Goal: Task Accomplishment & Management: Complete application form

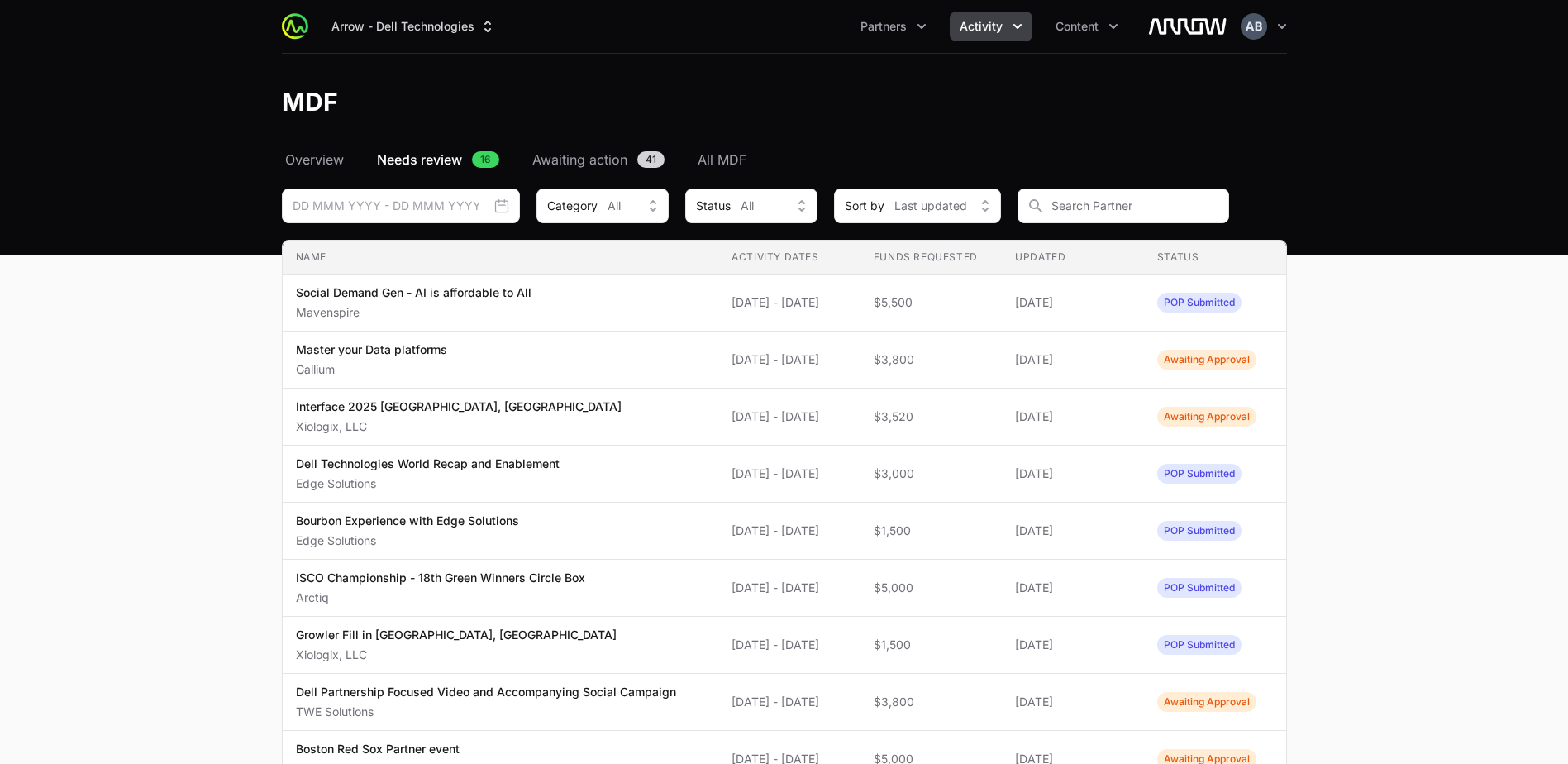
click at [448, 163] on span "Needs review" at bounding box center [419, 159] width 85 height 20
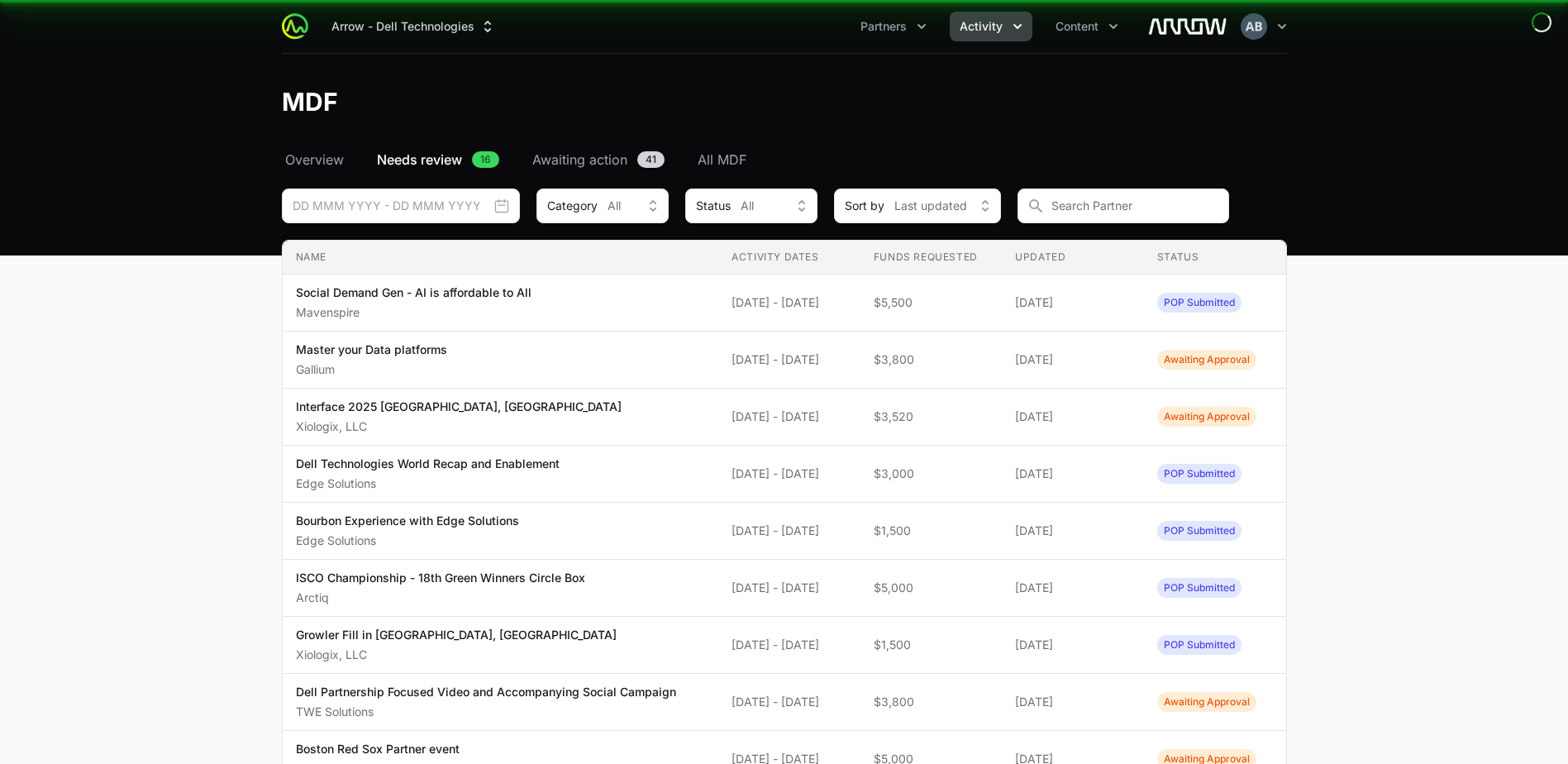
click at [586, 165] on span "Awaiting action" at bounding box center [580, 159] width 95 height 20
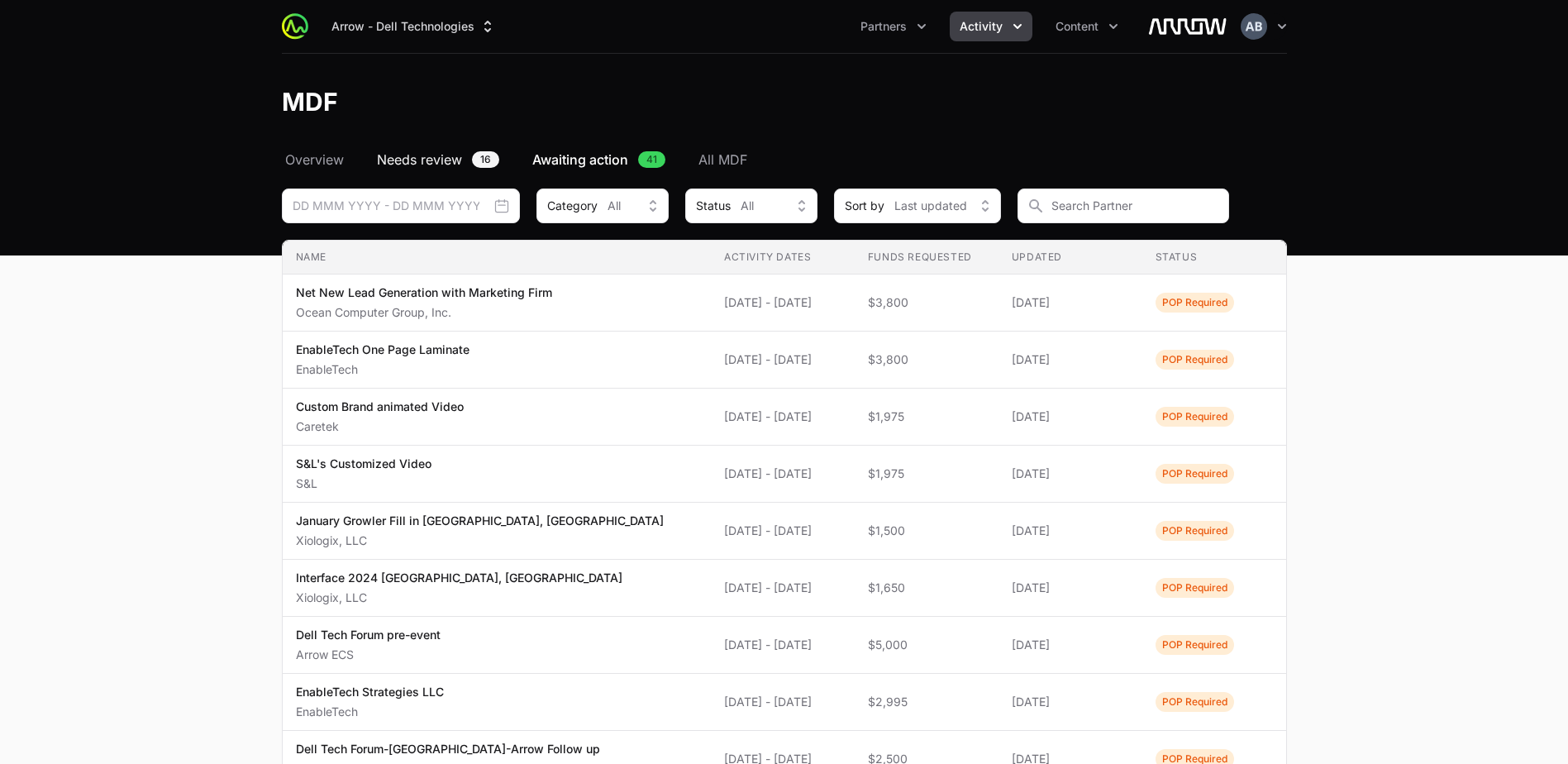
click at [451, 159] on span "Needs review" at bounding box center [419, 159] width 85 height 20
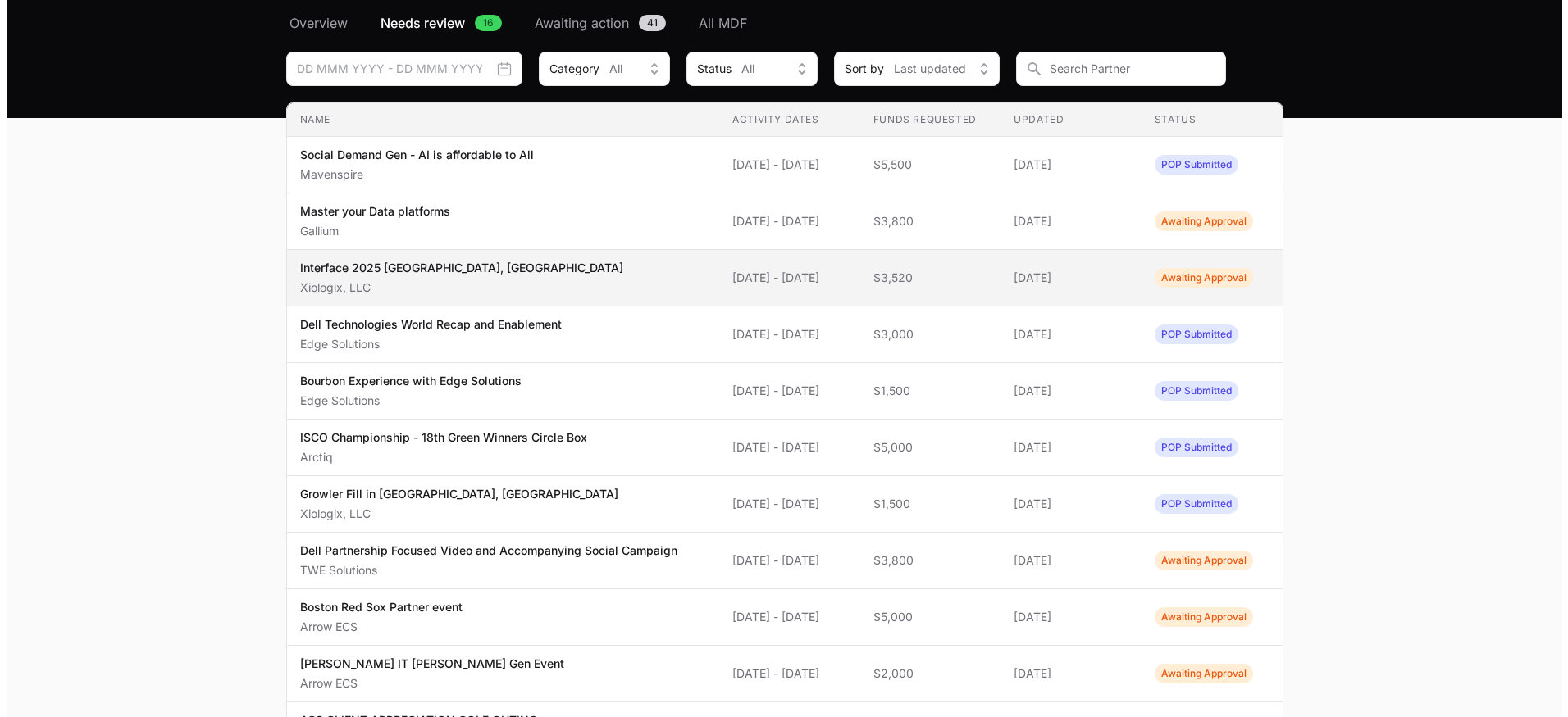
scroll to position [164, 0]
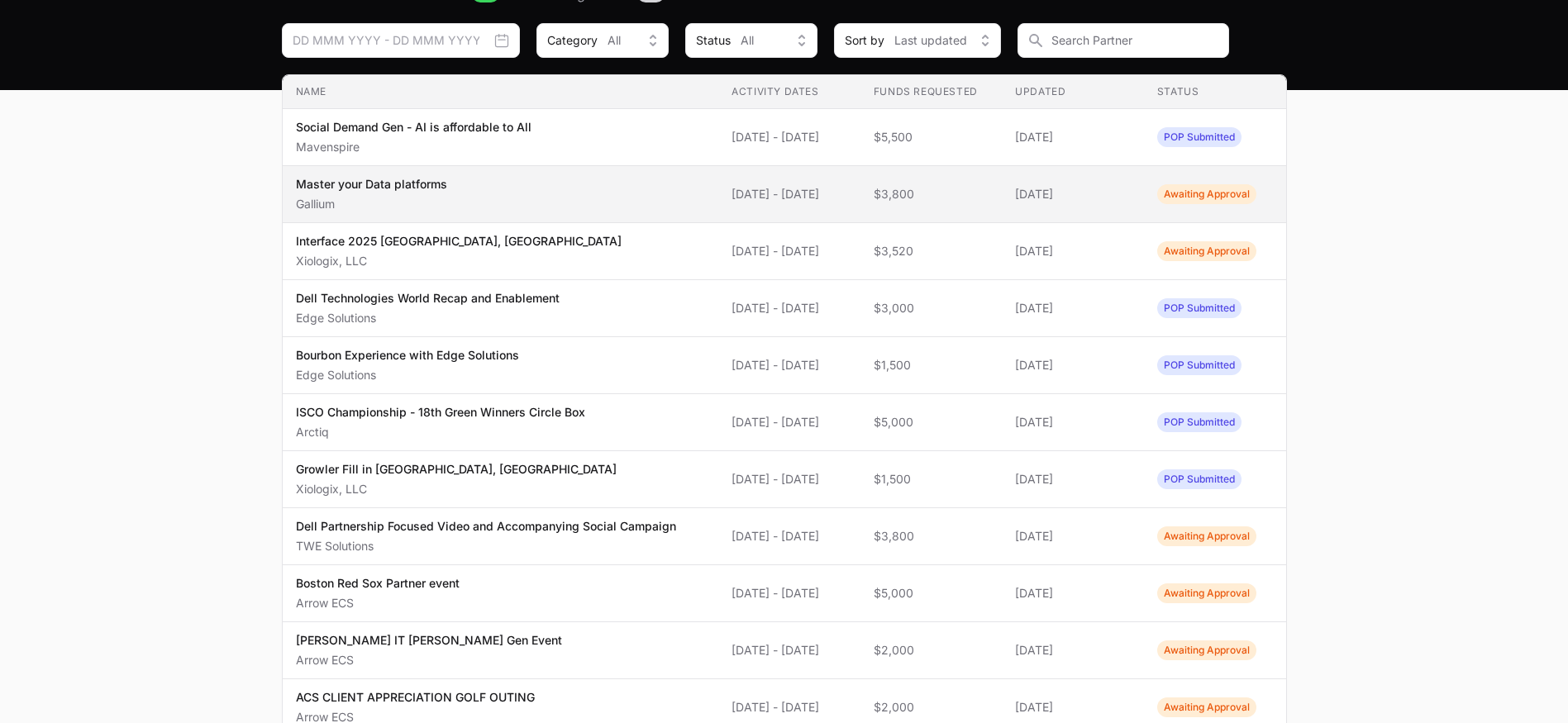
click at [468, 194] on span "Master your Data platforms Gallium" at bounding box center [501, 194] width 410 height 37
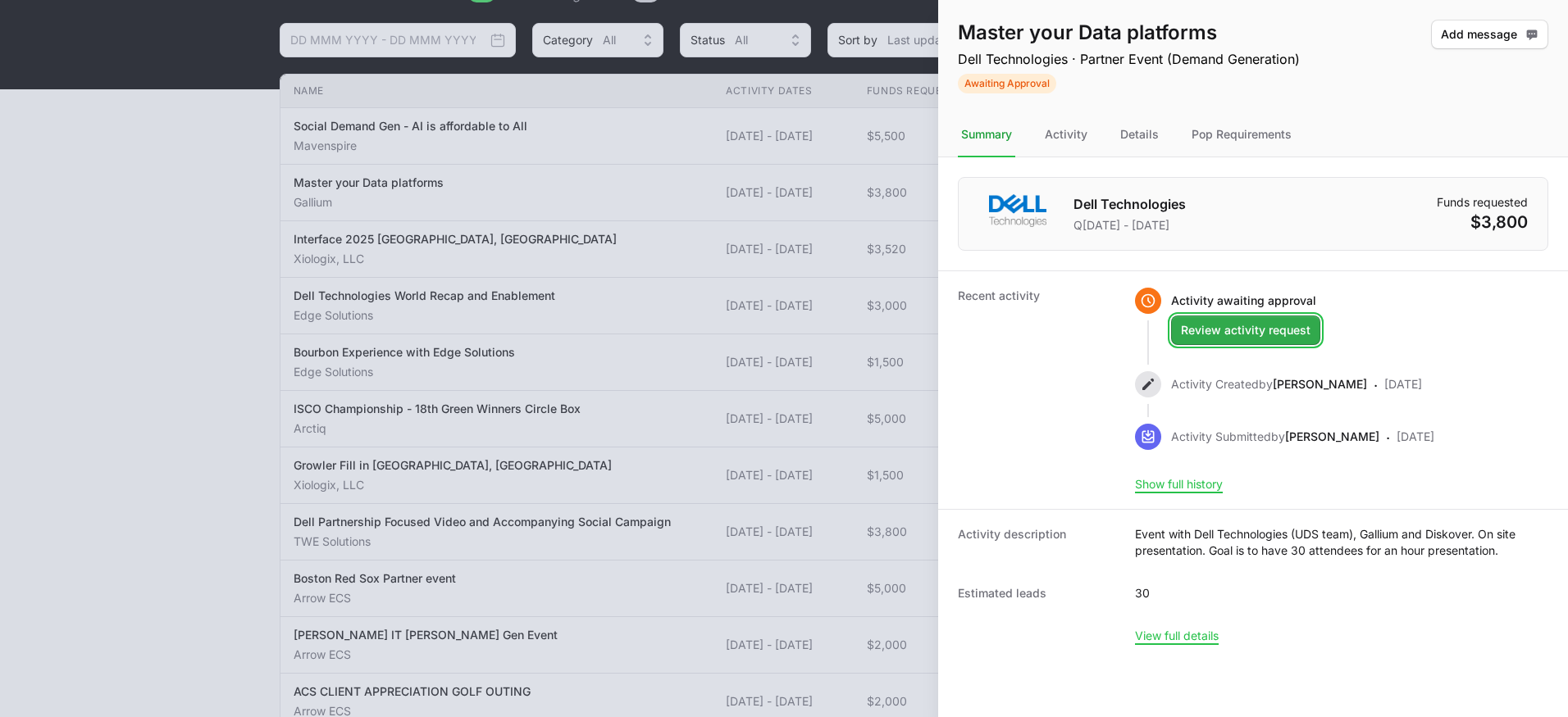
click at [1260, 338] on span "Review activity request" at bounding box center [1245, 330] width 129 height 20
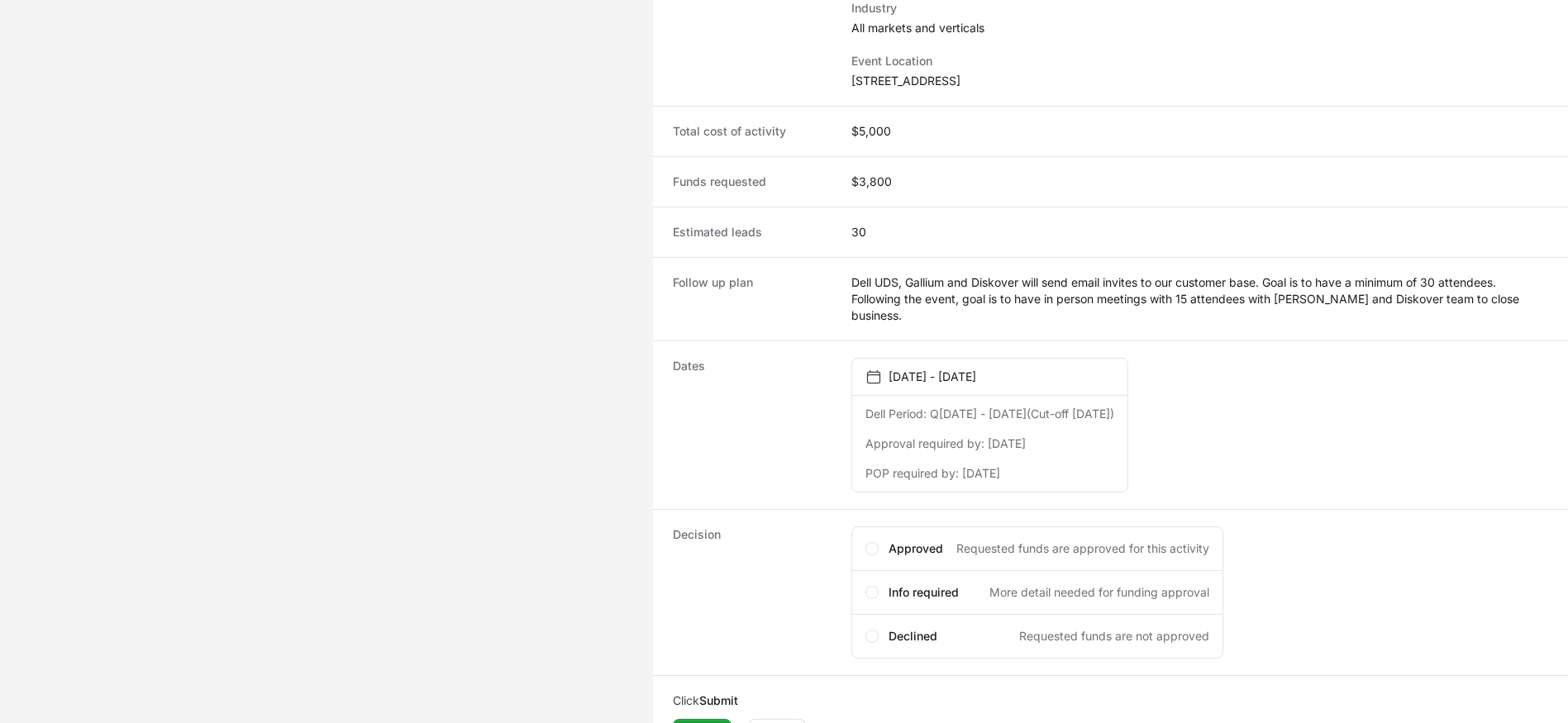
scroll to position [490, 0]
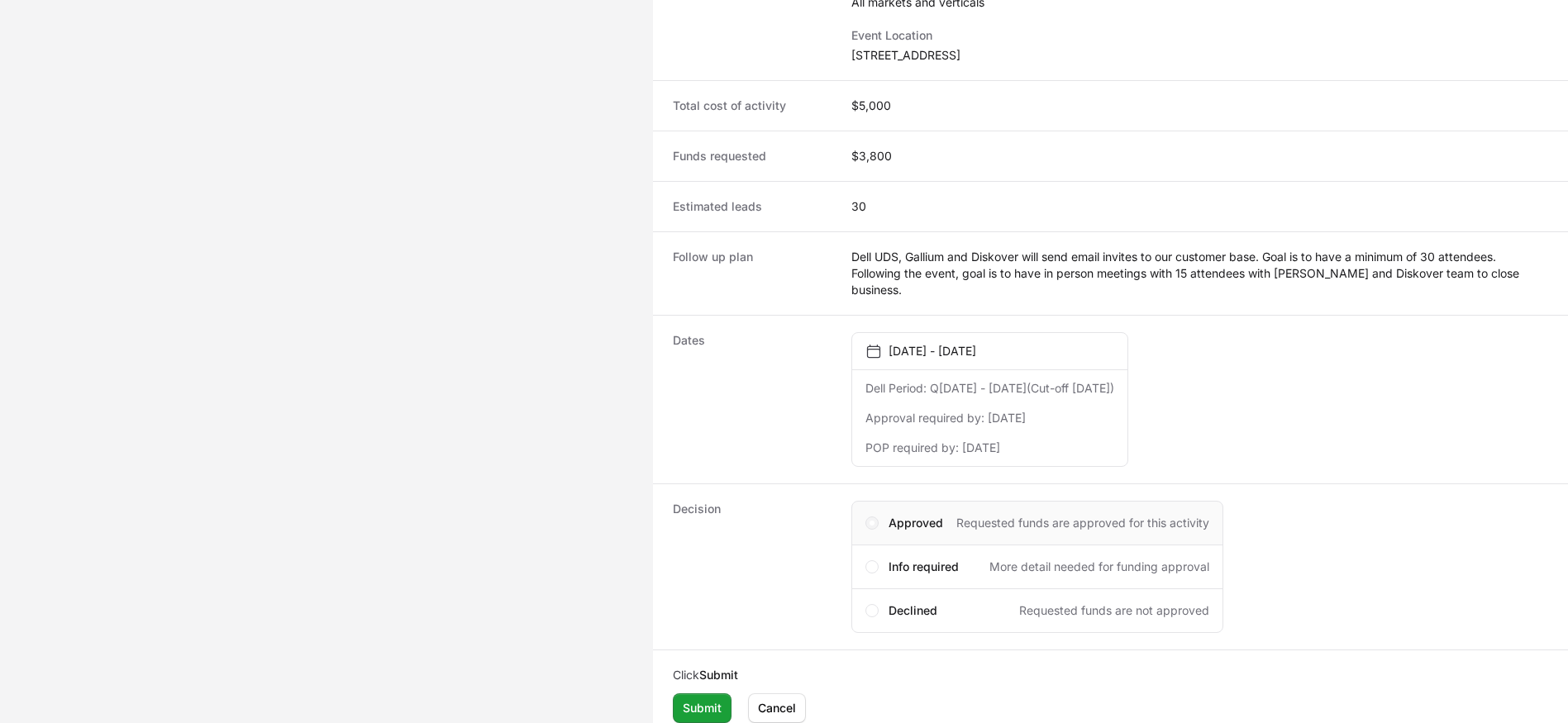
click at [870, 516] on span "Activity details" at bounding box center [872, 523] width 13 height 13
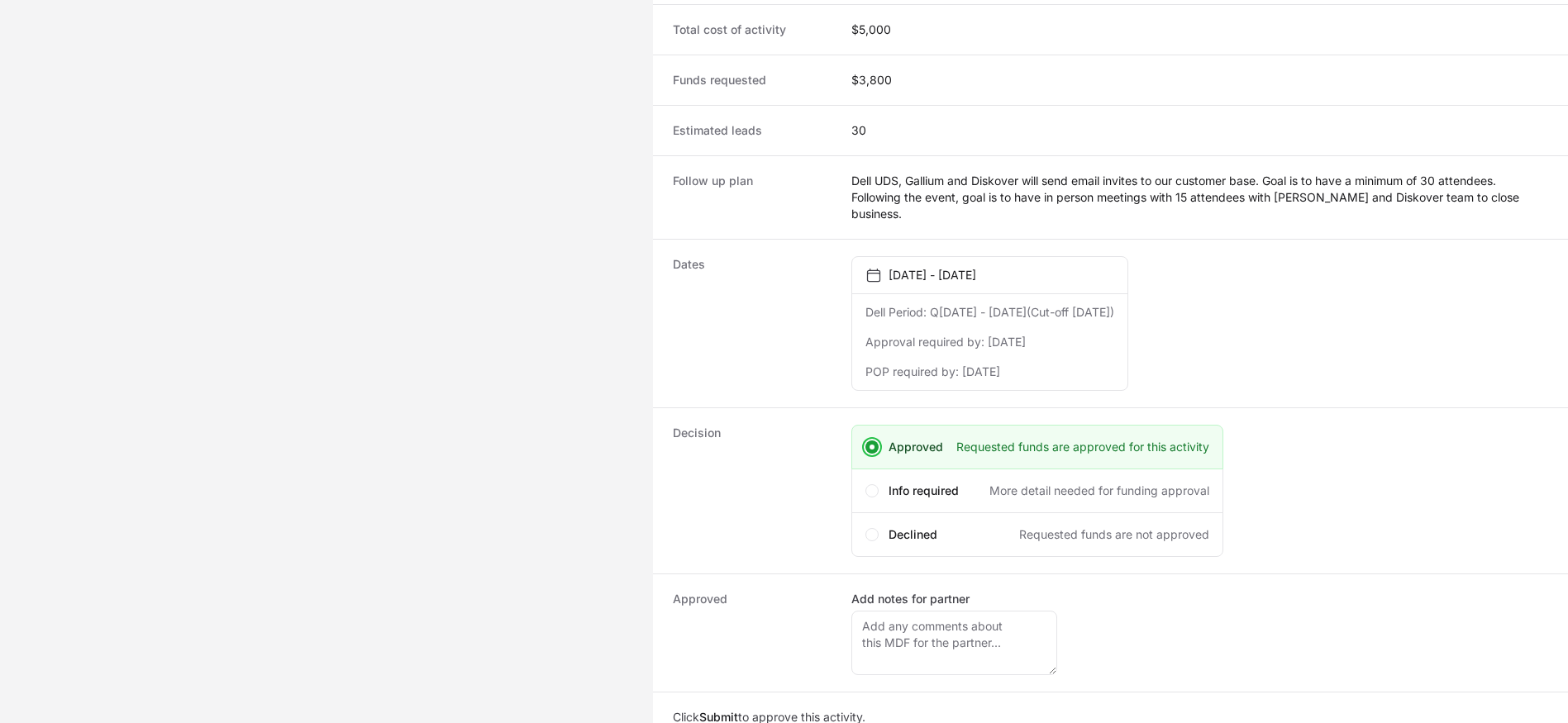
scroll to position [608, 0]
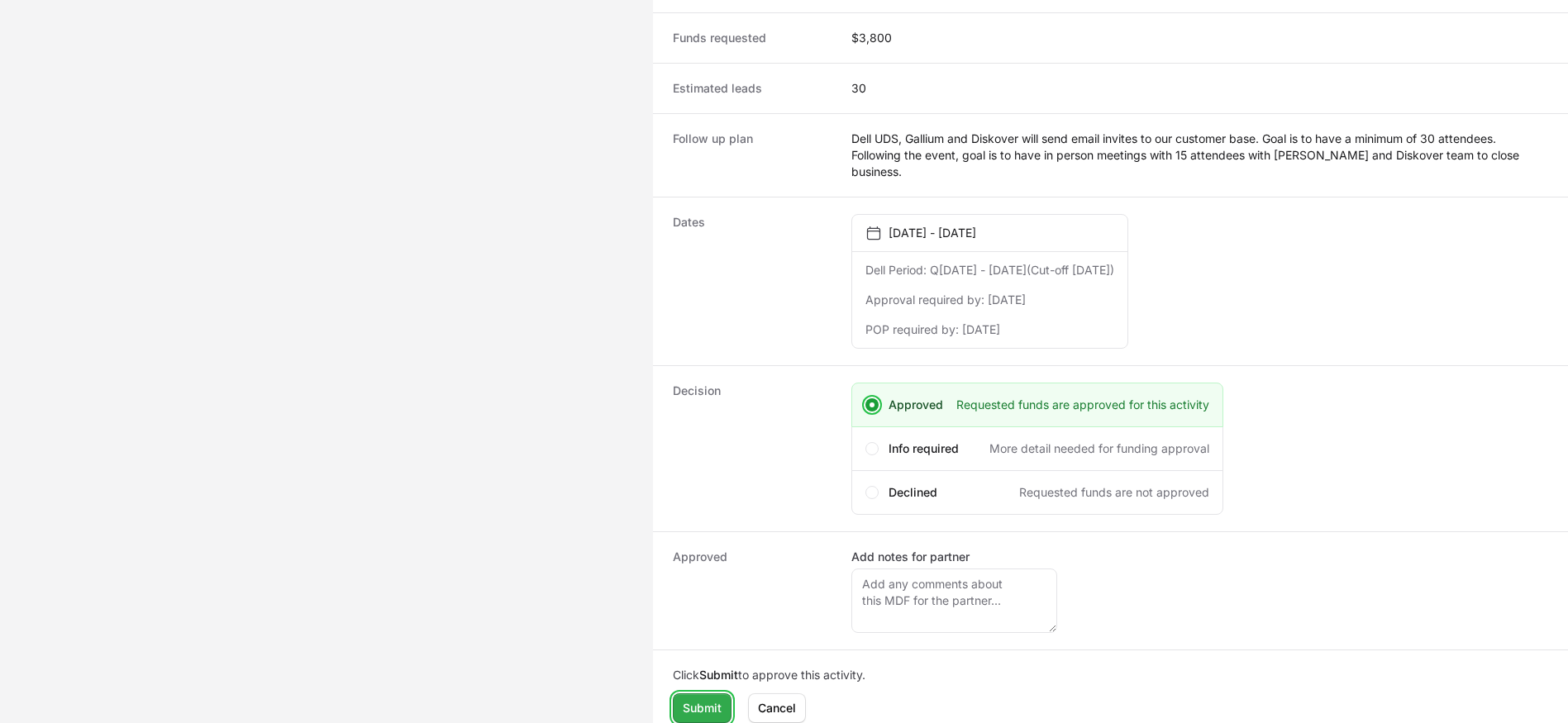
click at [721, 698] on span "Submit" at bounding box center [702, 708] width 39 height 20
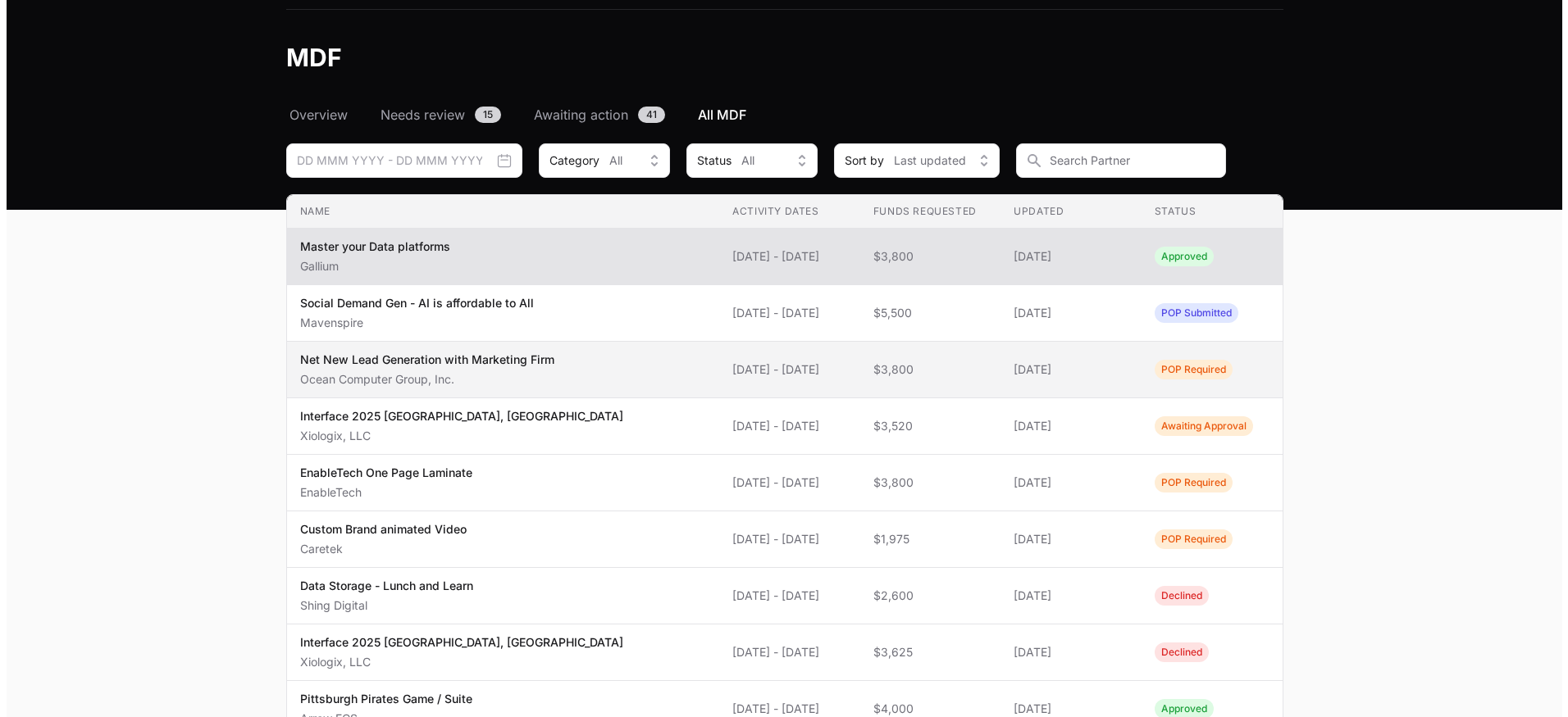
scroll to position [82, 0]
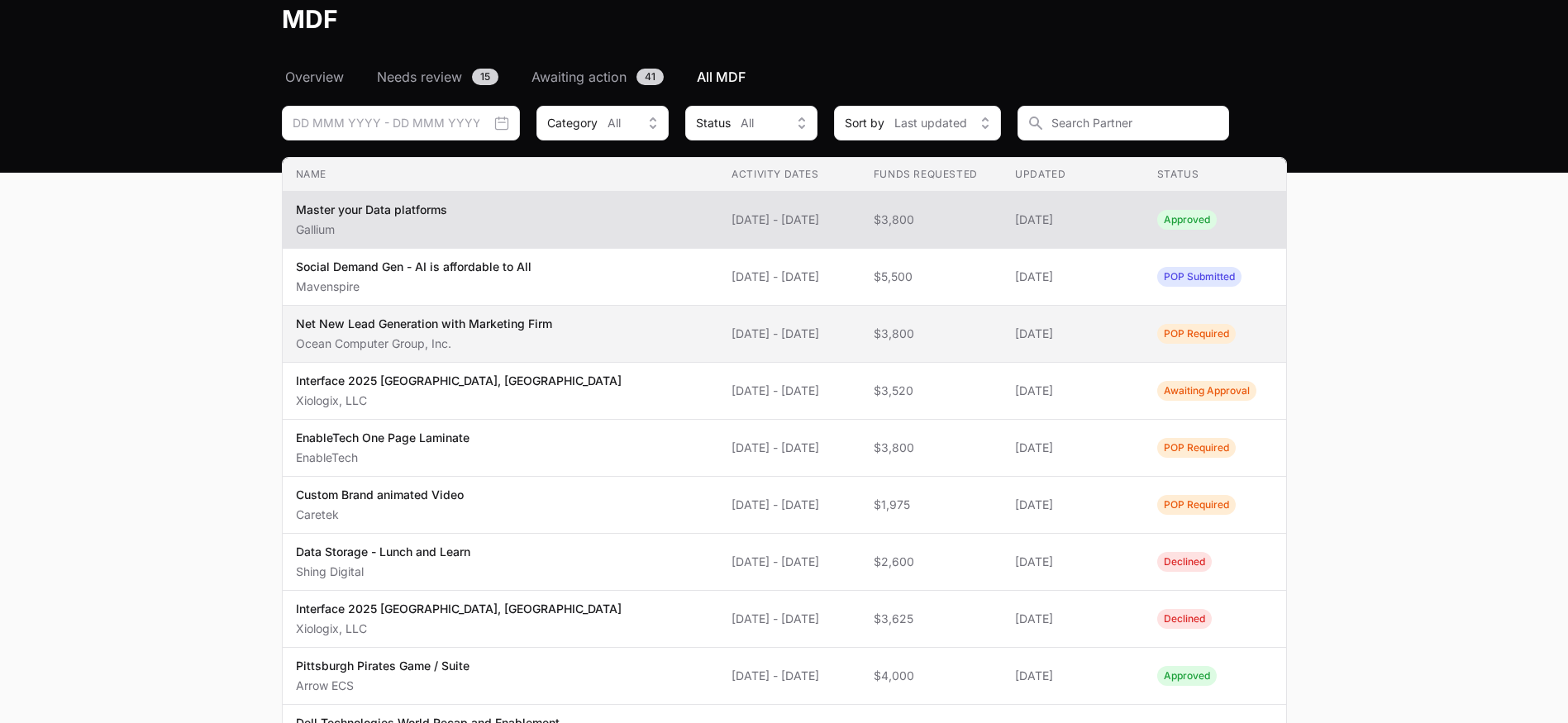
click at [547, 340] on p "Ocean Computer Group, Inc." at bounding box center [424, 343] width 257 height 17
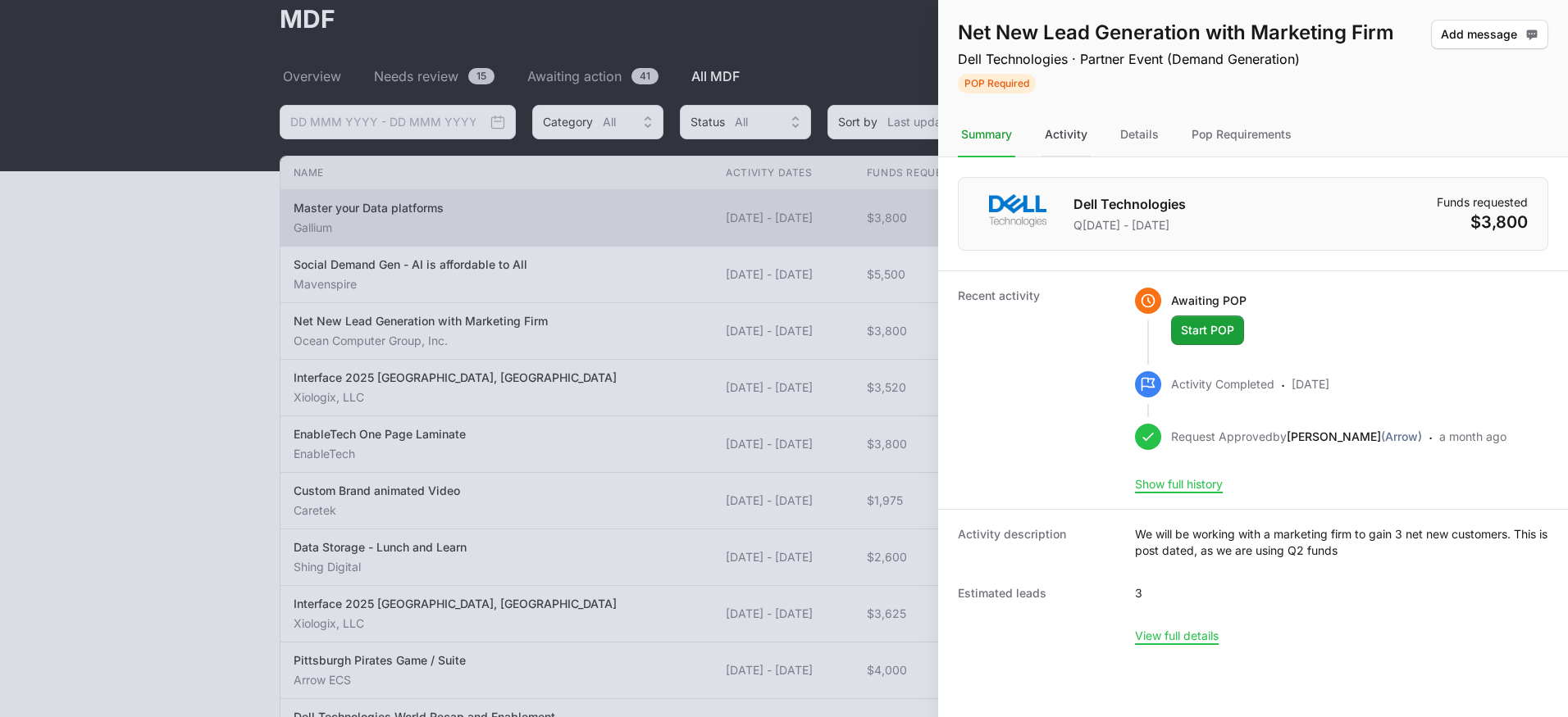
click at [1074, 136] on div "Activity" at bounding box center [1065, 135] width 49 height 44
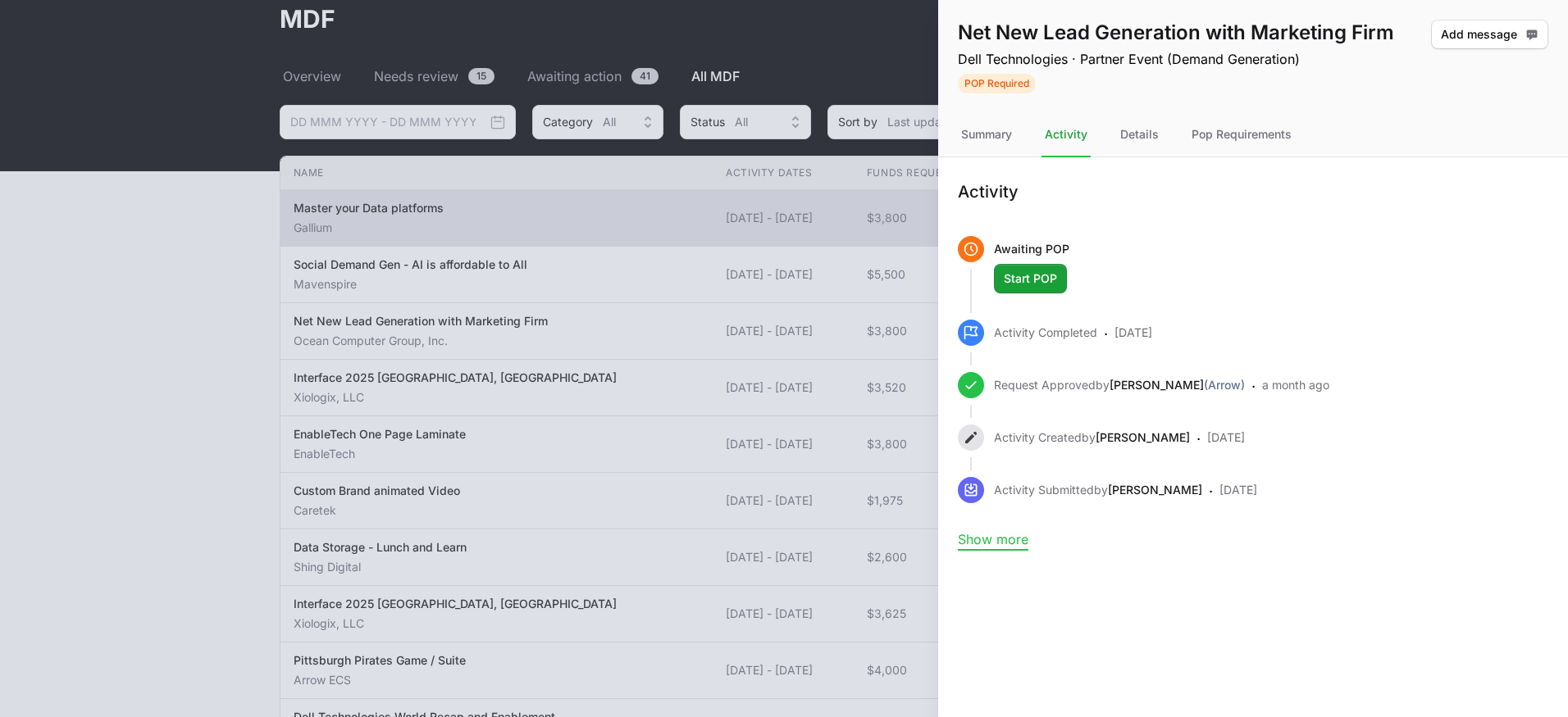
click at [1010, 539] on button "Show more" at bounding box center [992, 539] width 70 height 16
click at [1139, 135] on div "Details" at bounding box center [1139, 135] width 45 height 44
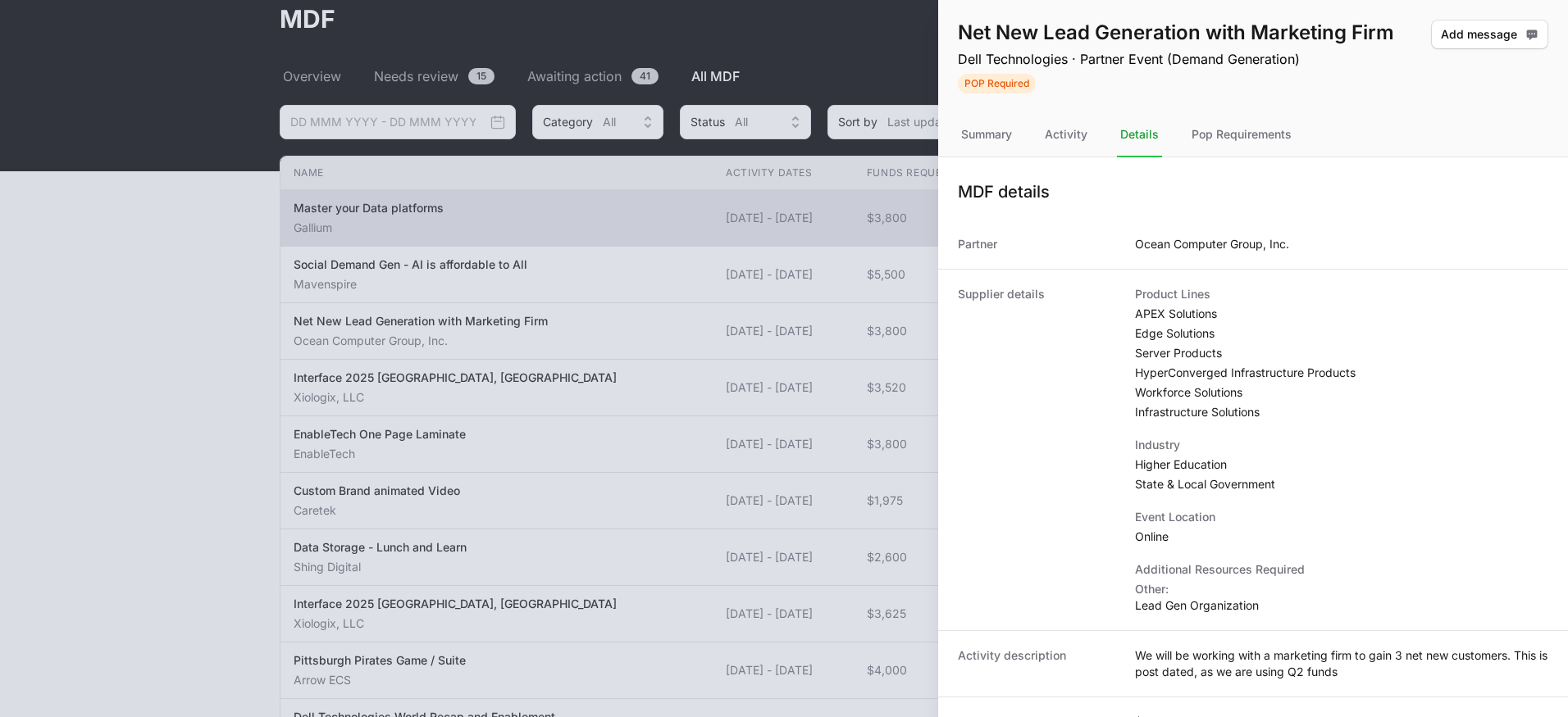
click at [810, 56] on div at bounding box center [784, 358] width 1568 height 717
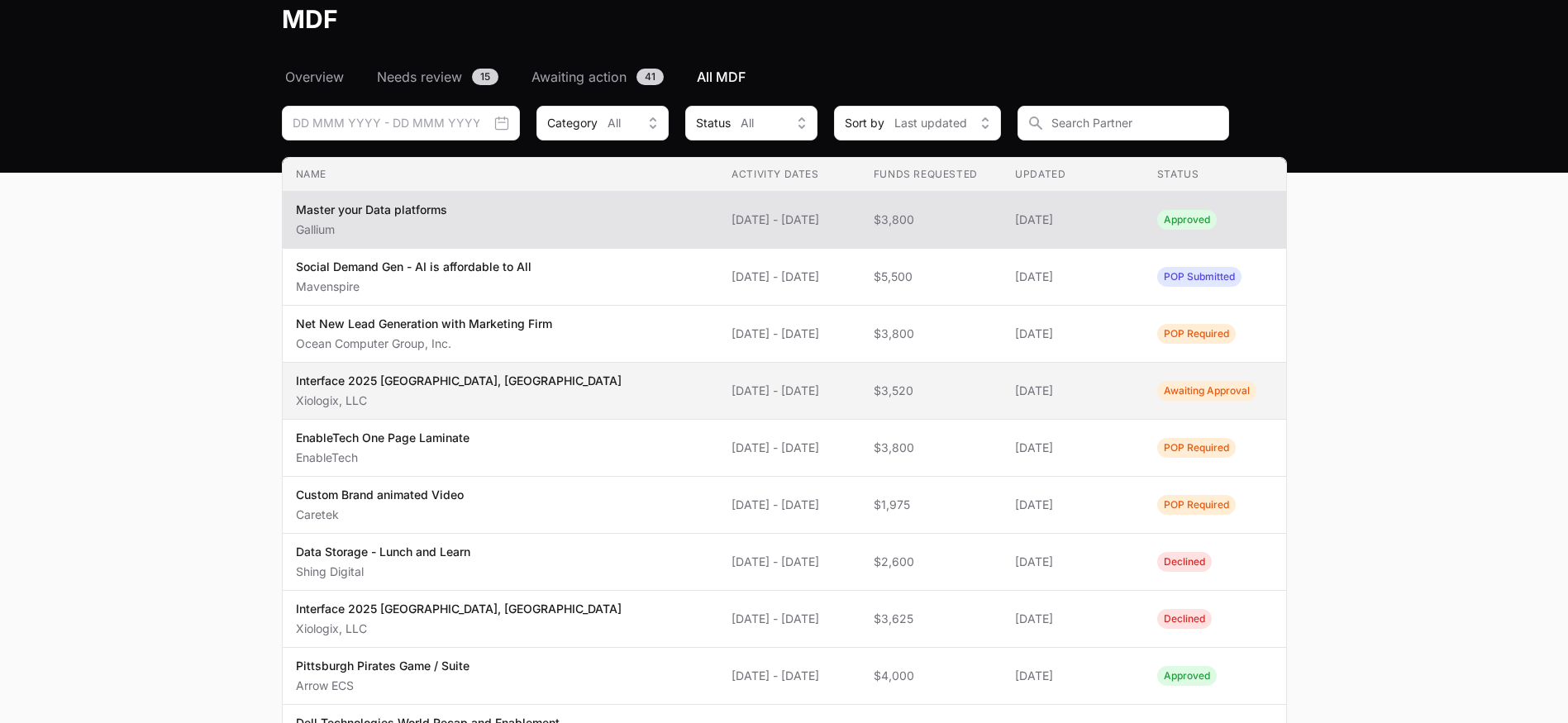
click at [521, 371] on td "Name Interface 2025 Spokane, WA Xiologix, LLC" at bounding box center [501, 391] width 437 height 57
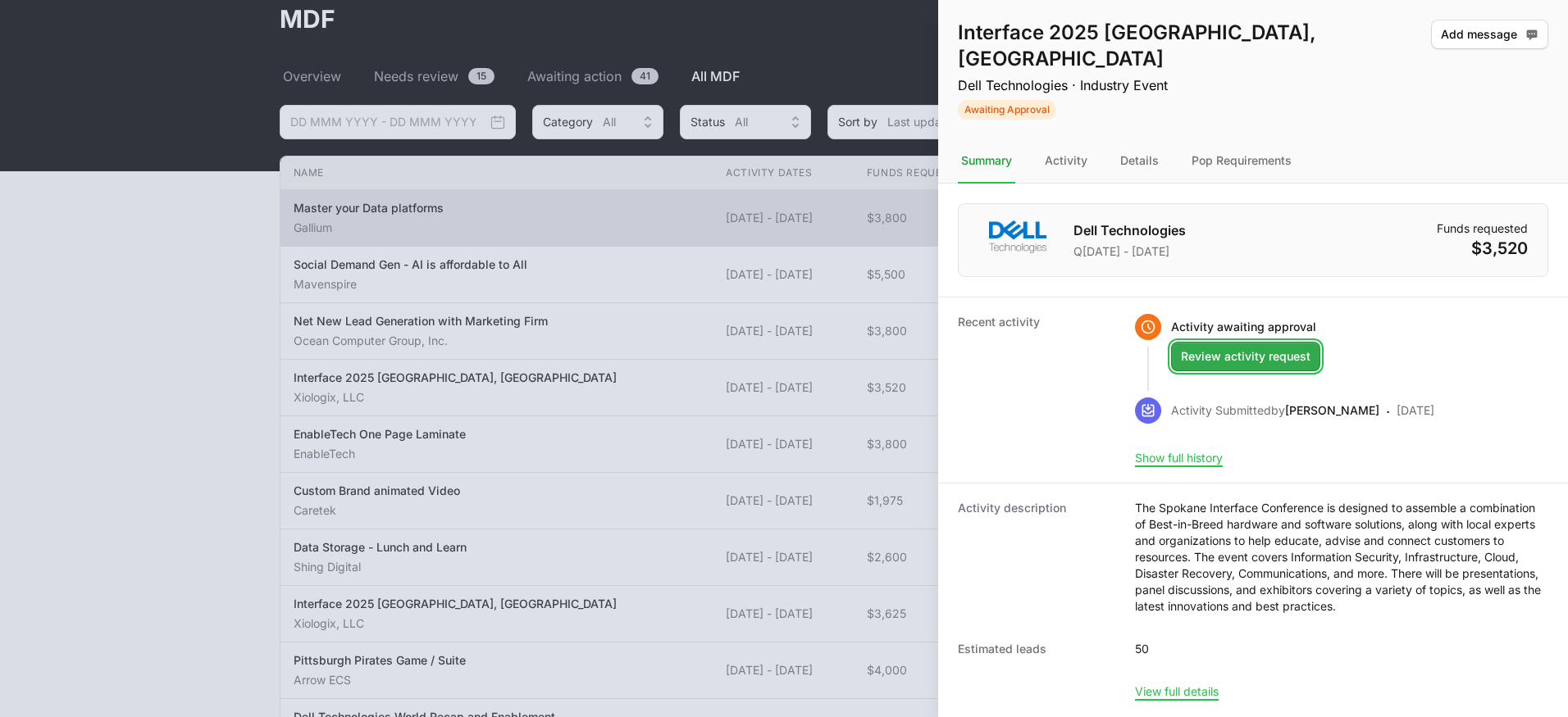
click at [1242, 342] on button "Review activity request" at bounding box center [1245, 357] width 149 height 30
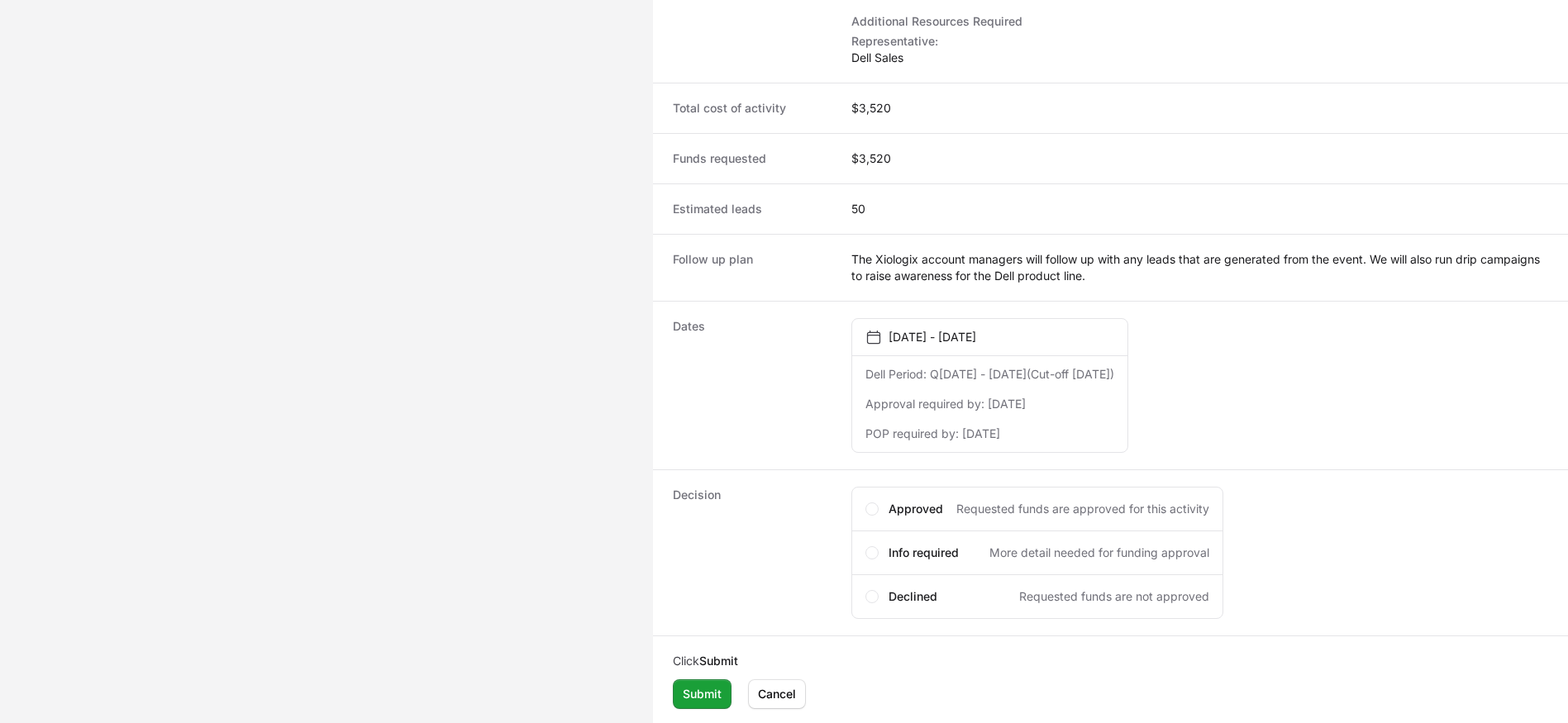
scroll to position [613, 0]
click at [868, 500] on div "Approved Requested funds are approved for this activity" at bounding box center [1037, 506] width 372 height 45
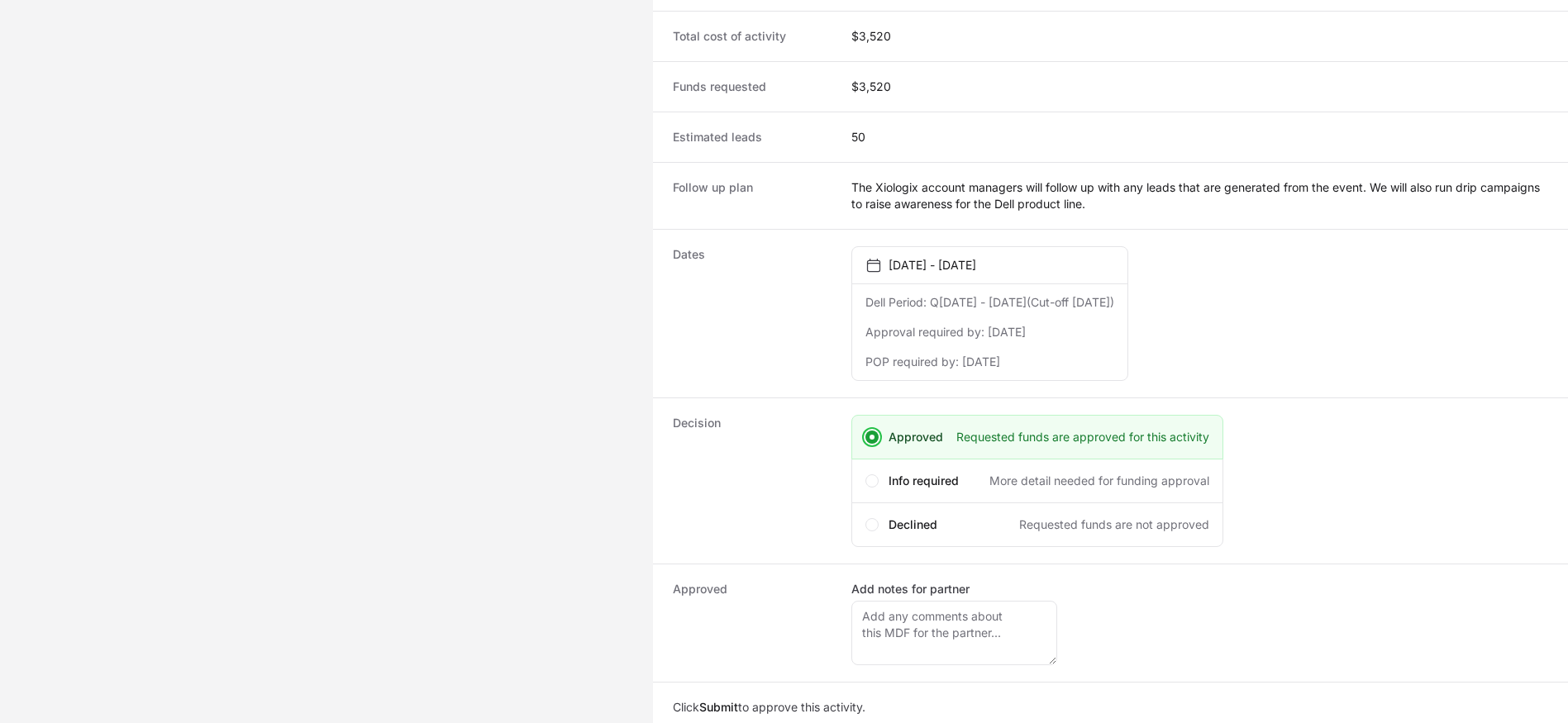
scroll to position [731, 0]
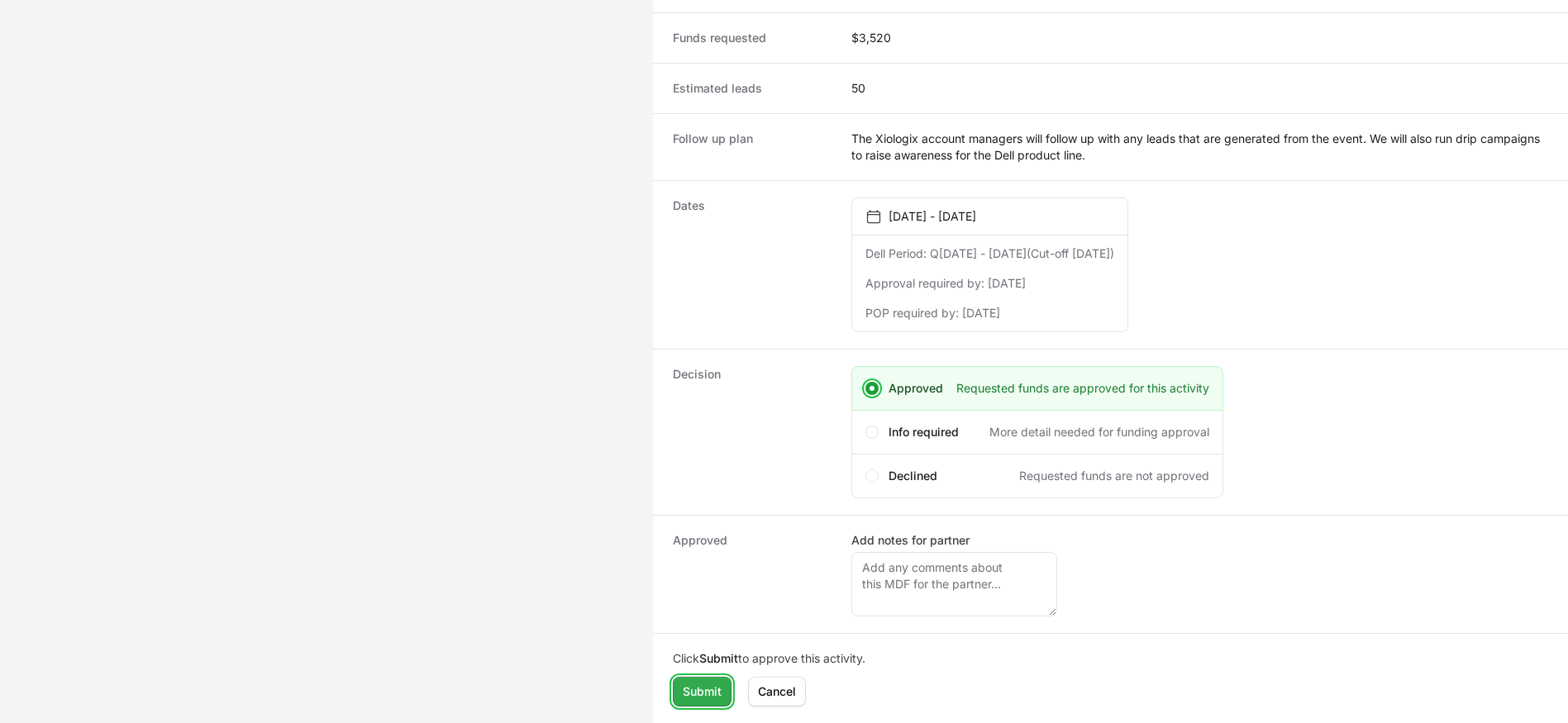
click at [689, 691] on span "Submit" at bounding box center [702, 691] width 39 height 20
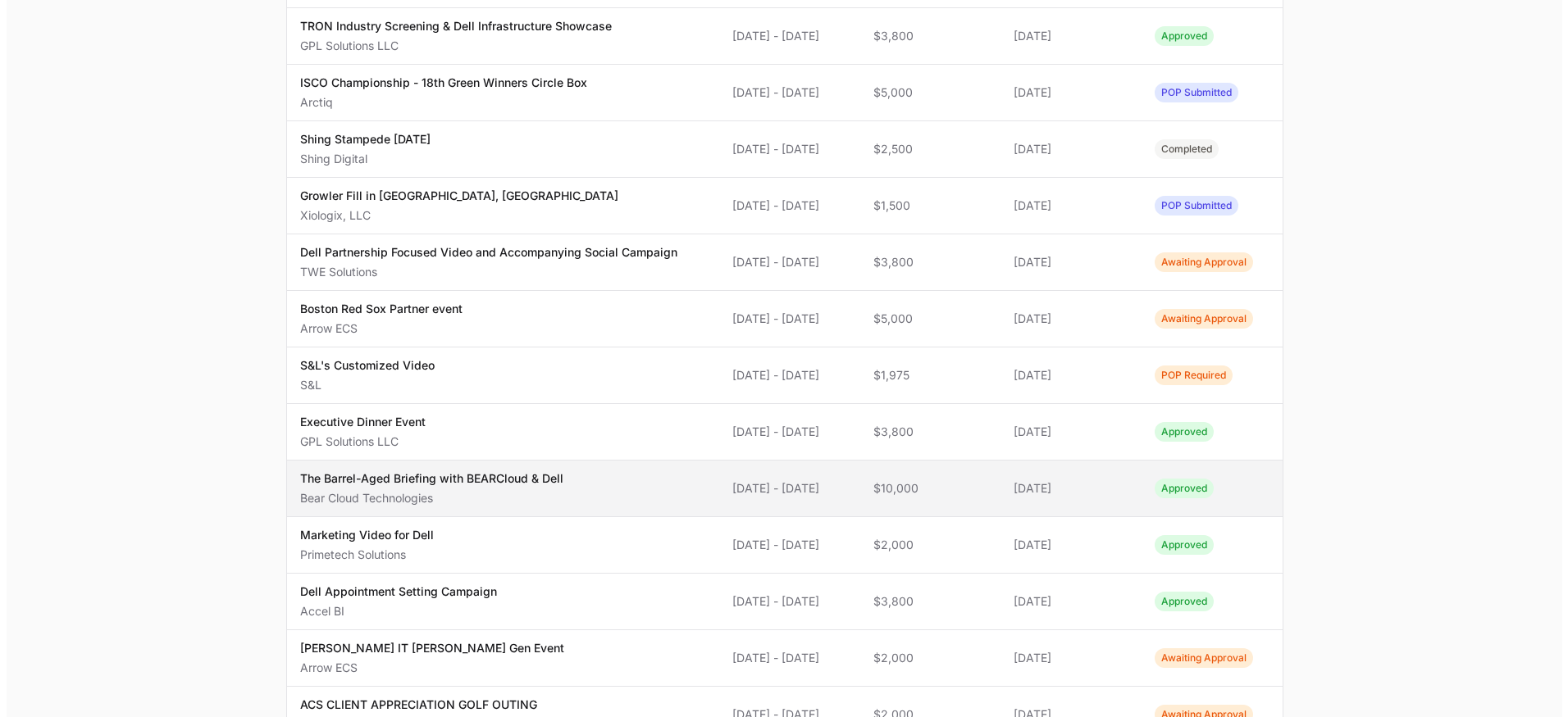
scroll to position [970, 0]
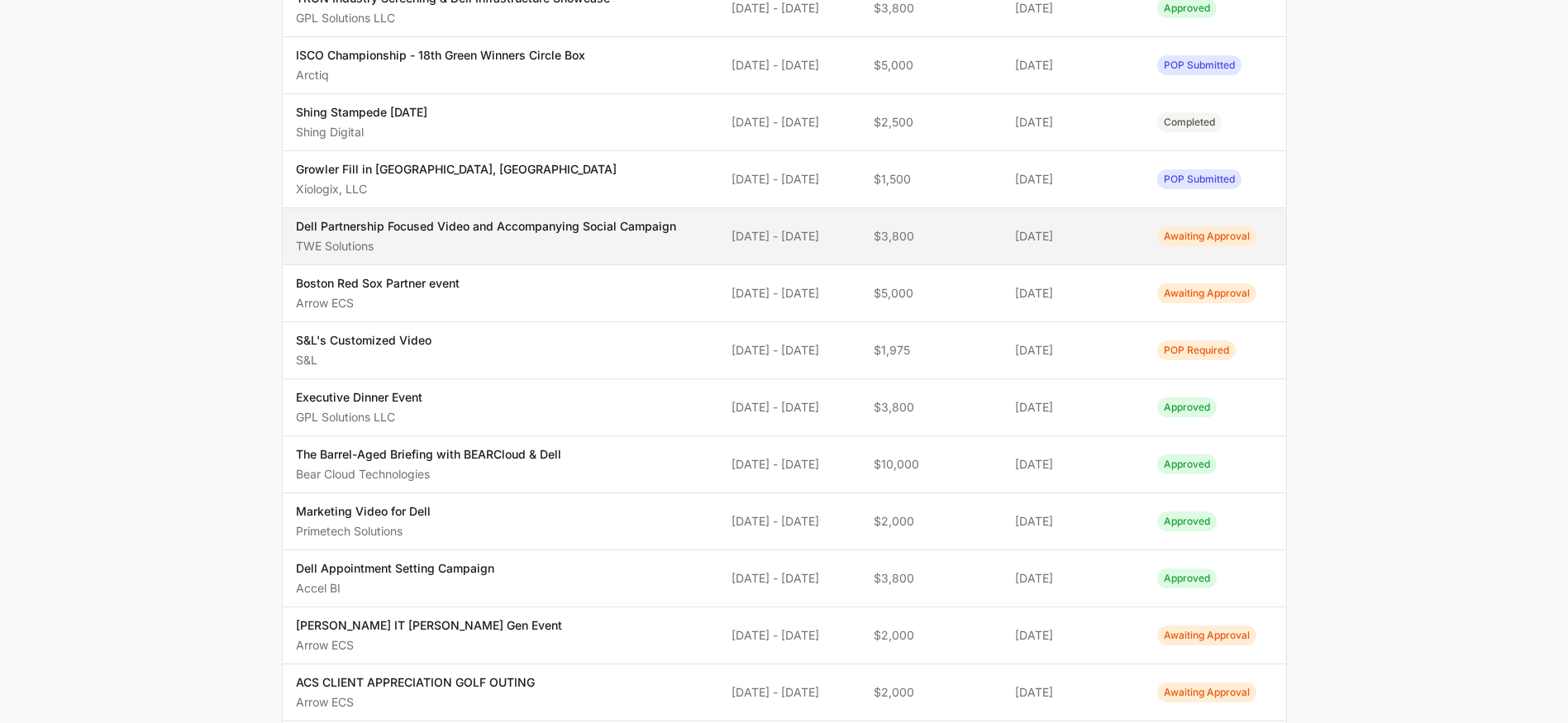
click at [961, 247] on td "Funds Requested $3,800" at bounding box center [932, 236] width 142 height 57
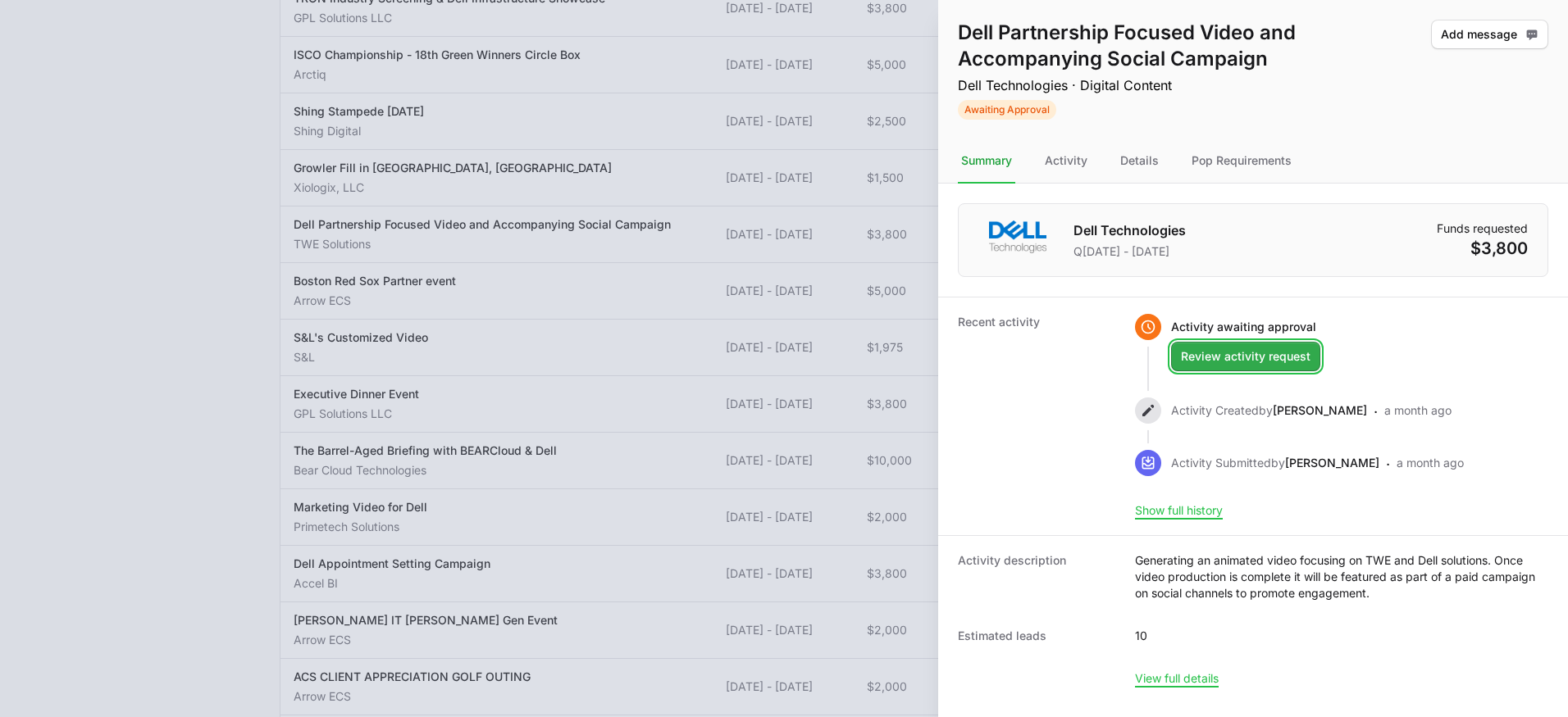
click at [1231, 370] on button "Review activity request" at bounding box center [1245, 357] width 149 height 30
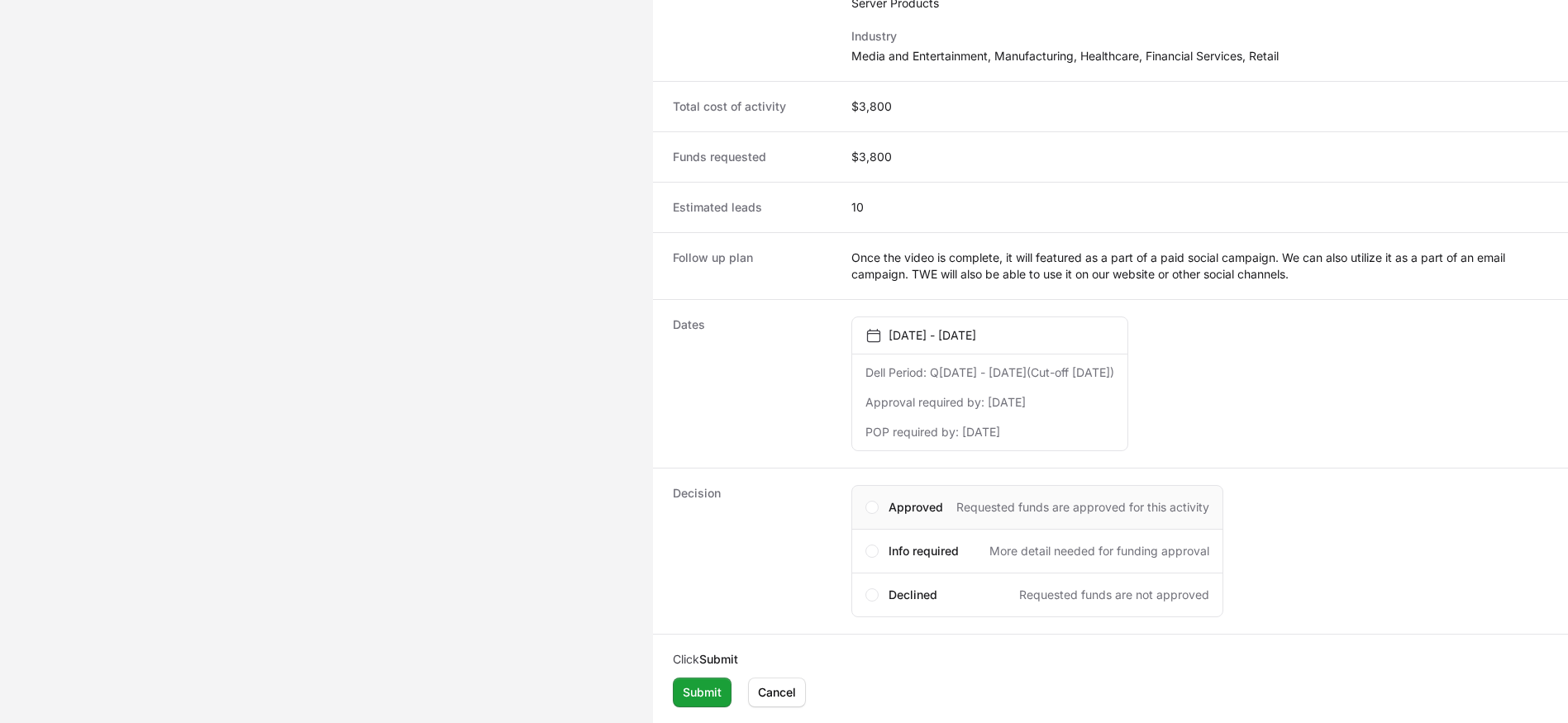
scroll to position [438, 0]
click at [896, 503] on span "Approved" at bounding box center [916, 506] width 54 height 17
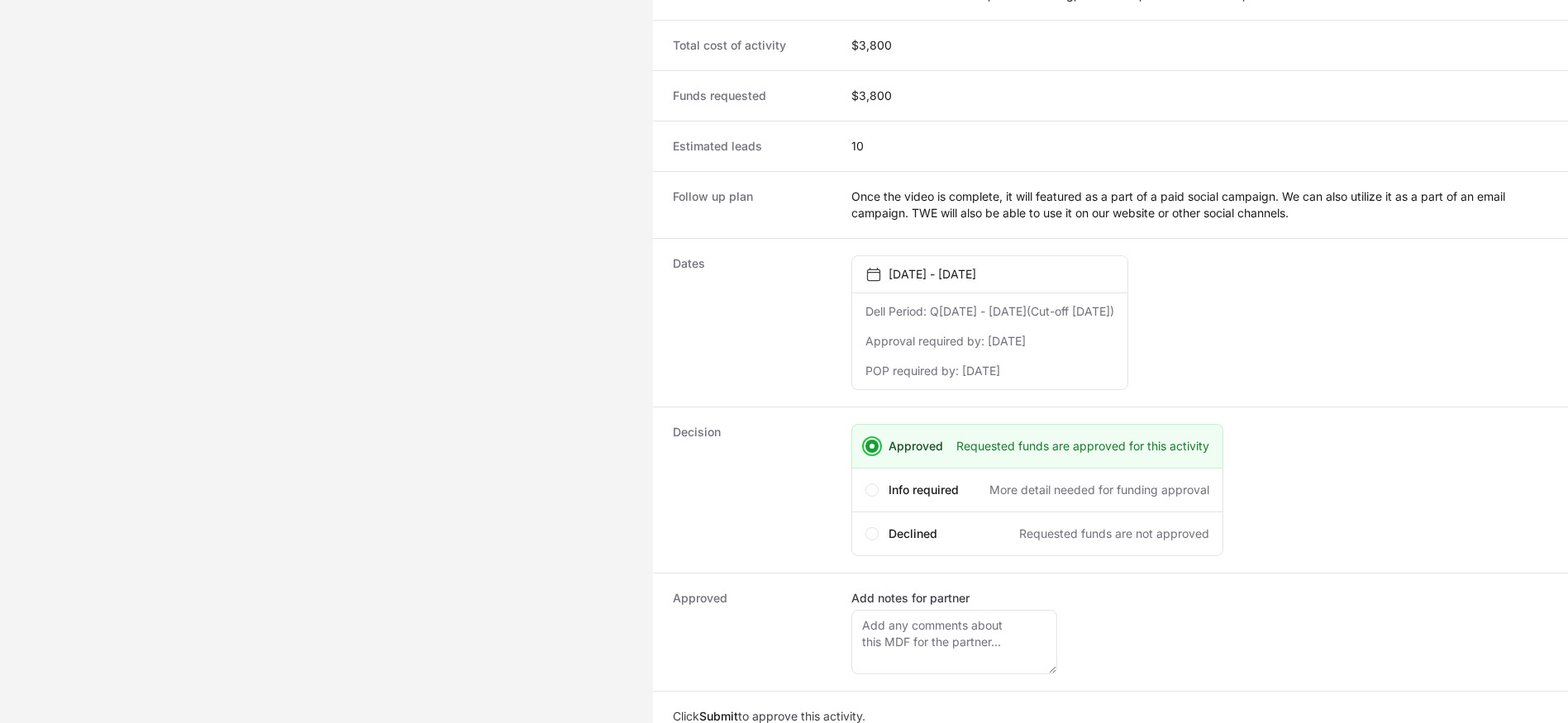
scroll to position [556, 0]
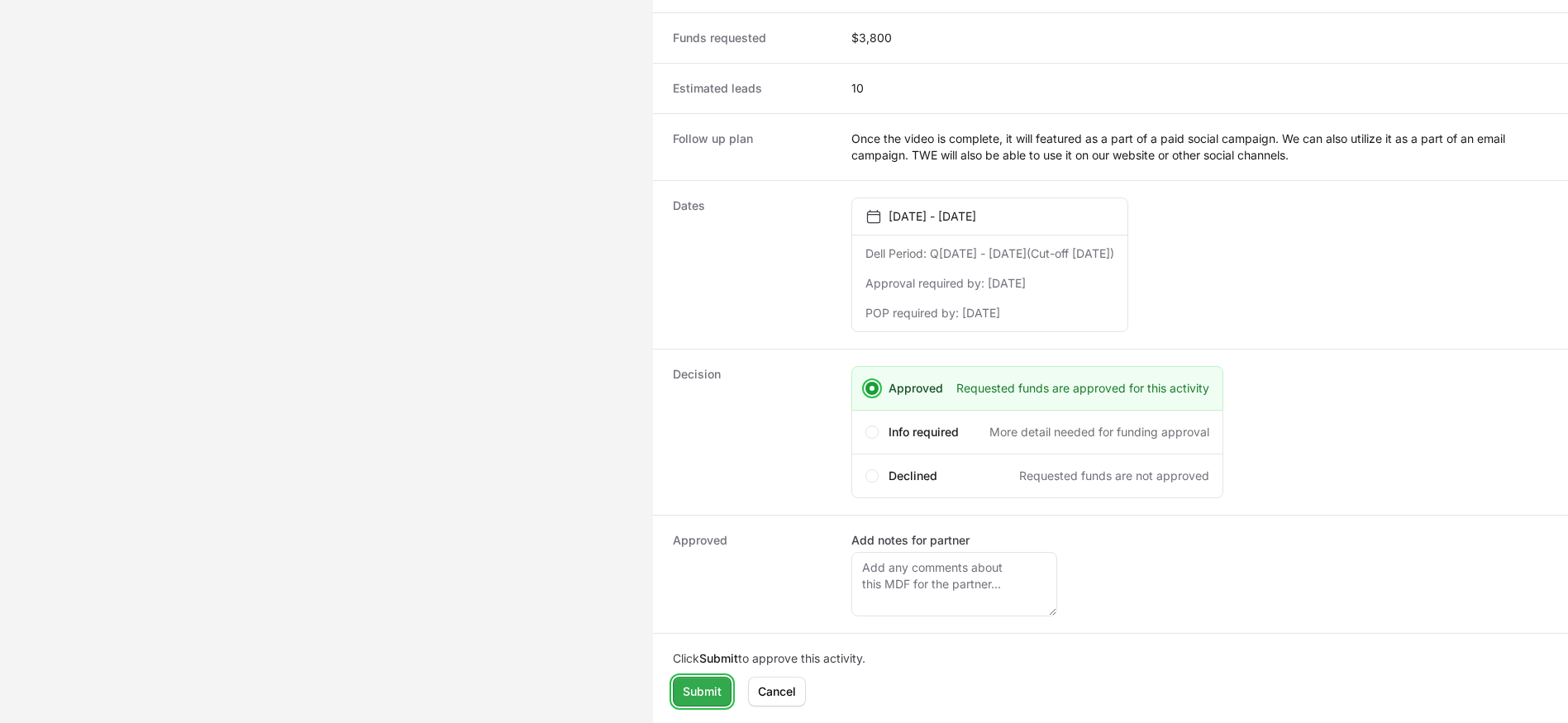
click at [700, 702] on button "Submit" at bounding box center [702, 691] width 59 height 30
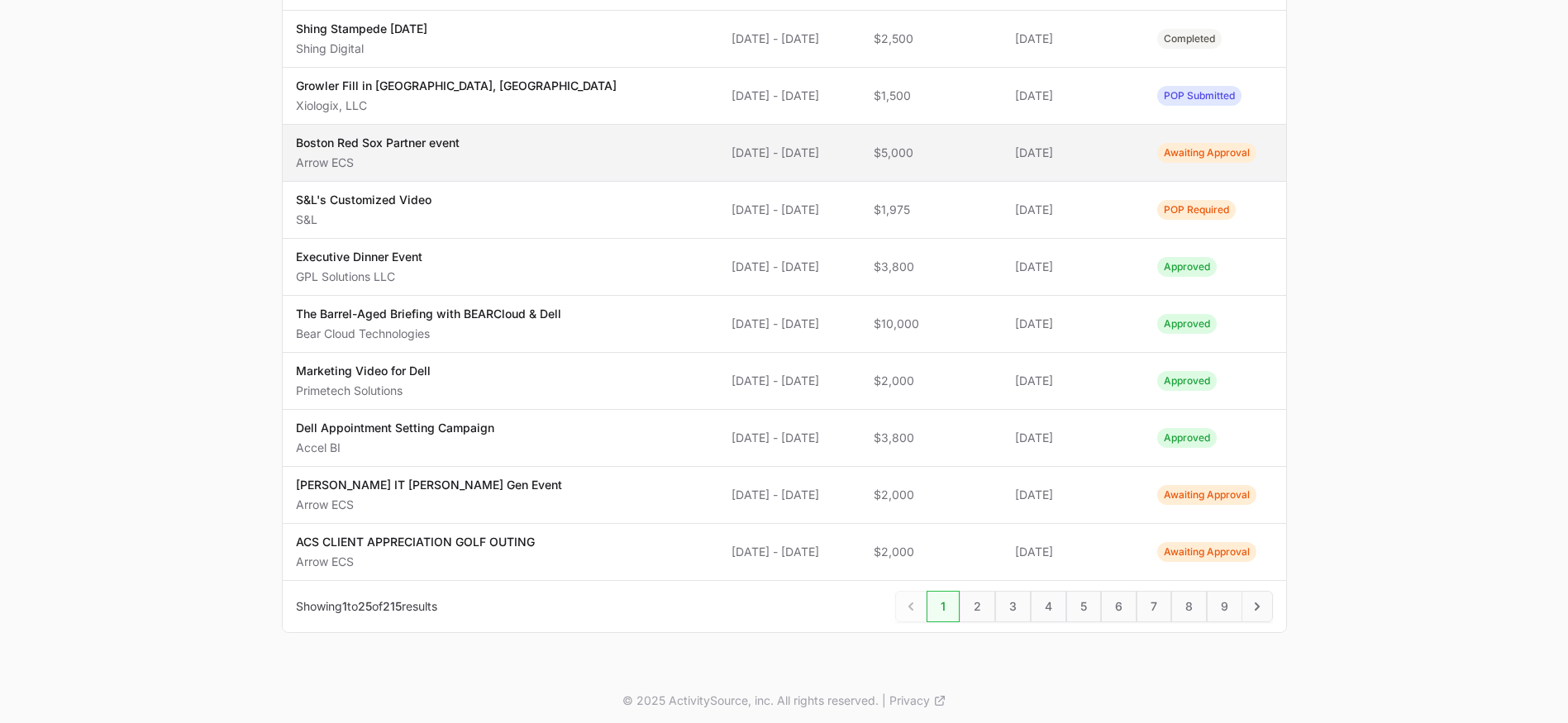
scroll to position [1125, 0]
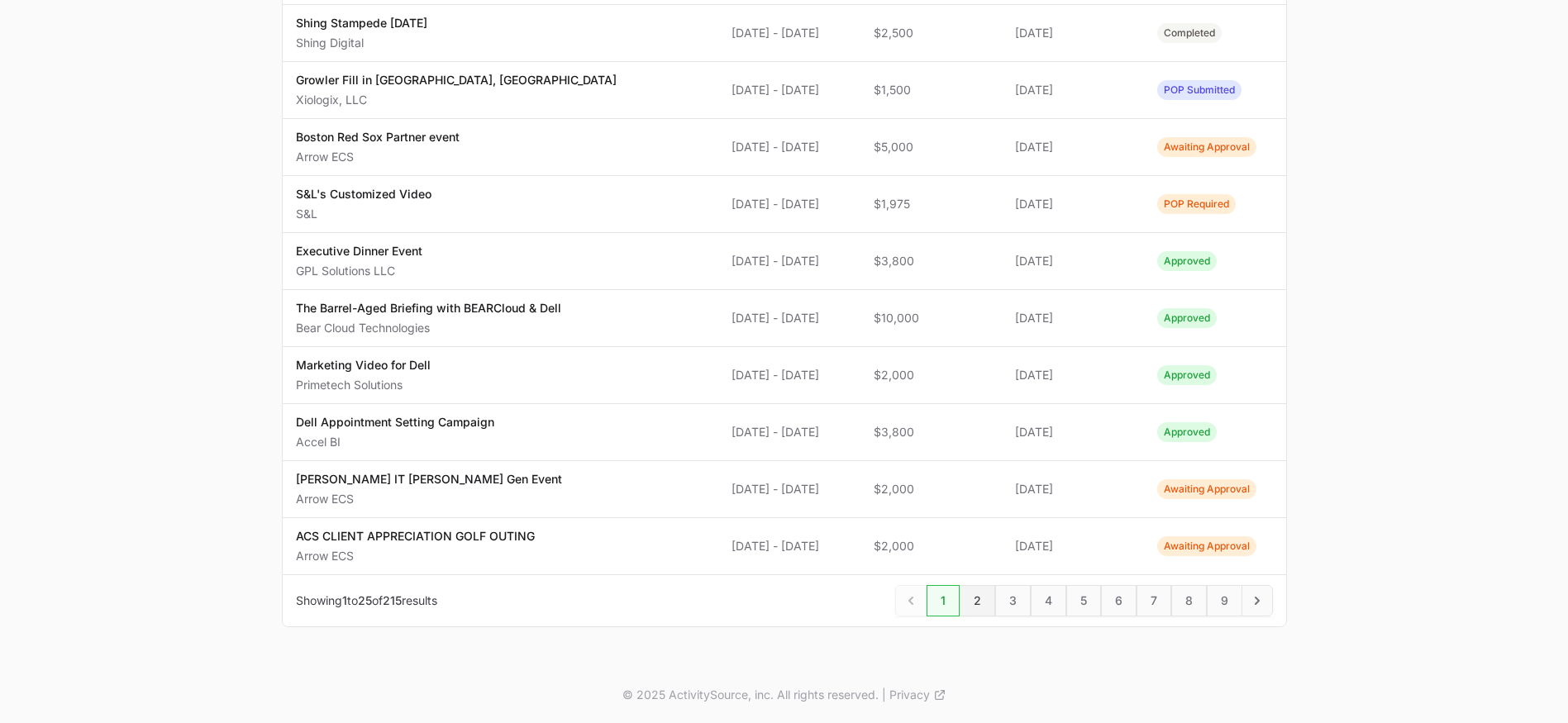
click at [975, 601] on span "2" at bounding box center [977, 601] width 36 height 32
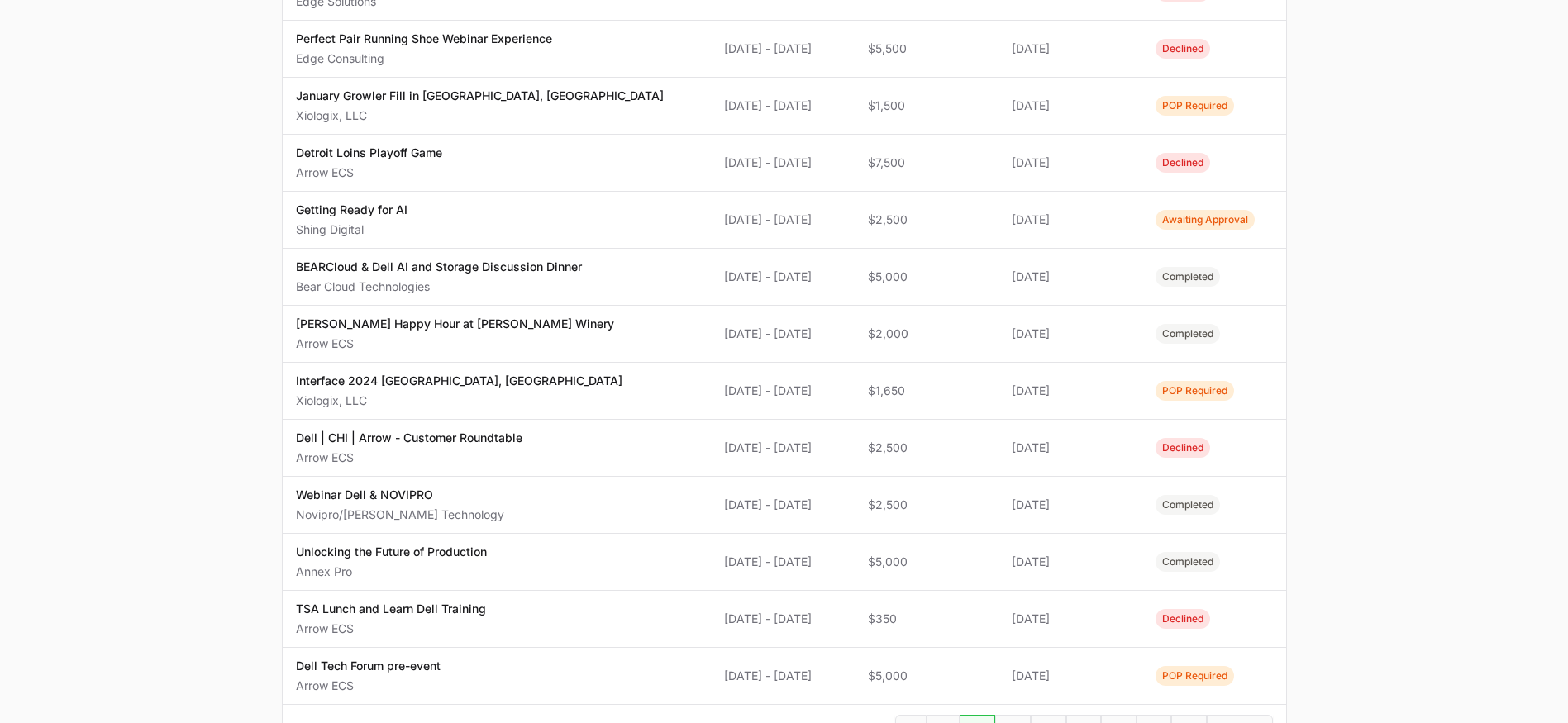
scroll to position [1125, 0]
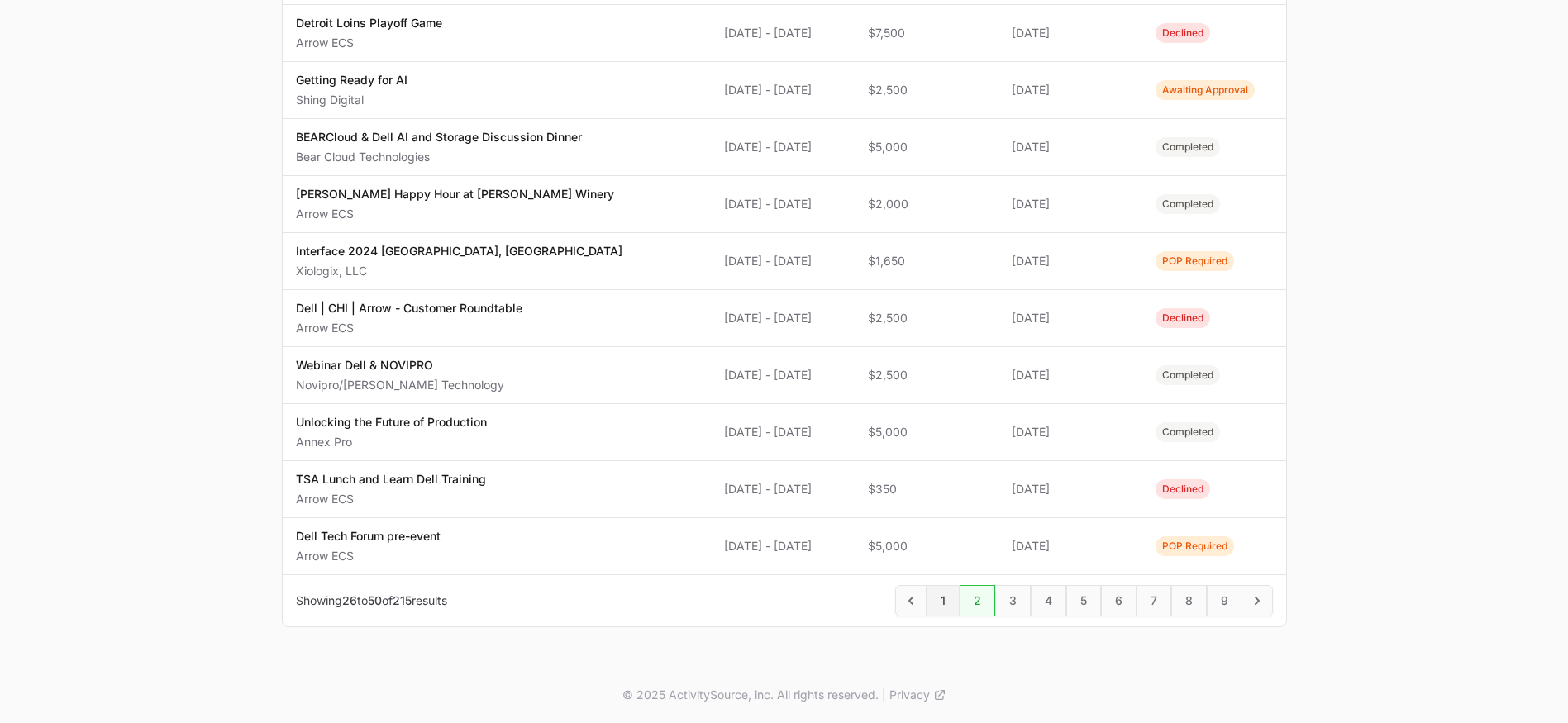
click at [947, 600] on span "1" at bounding box center [944, 601] width 33 height 32
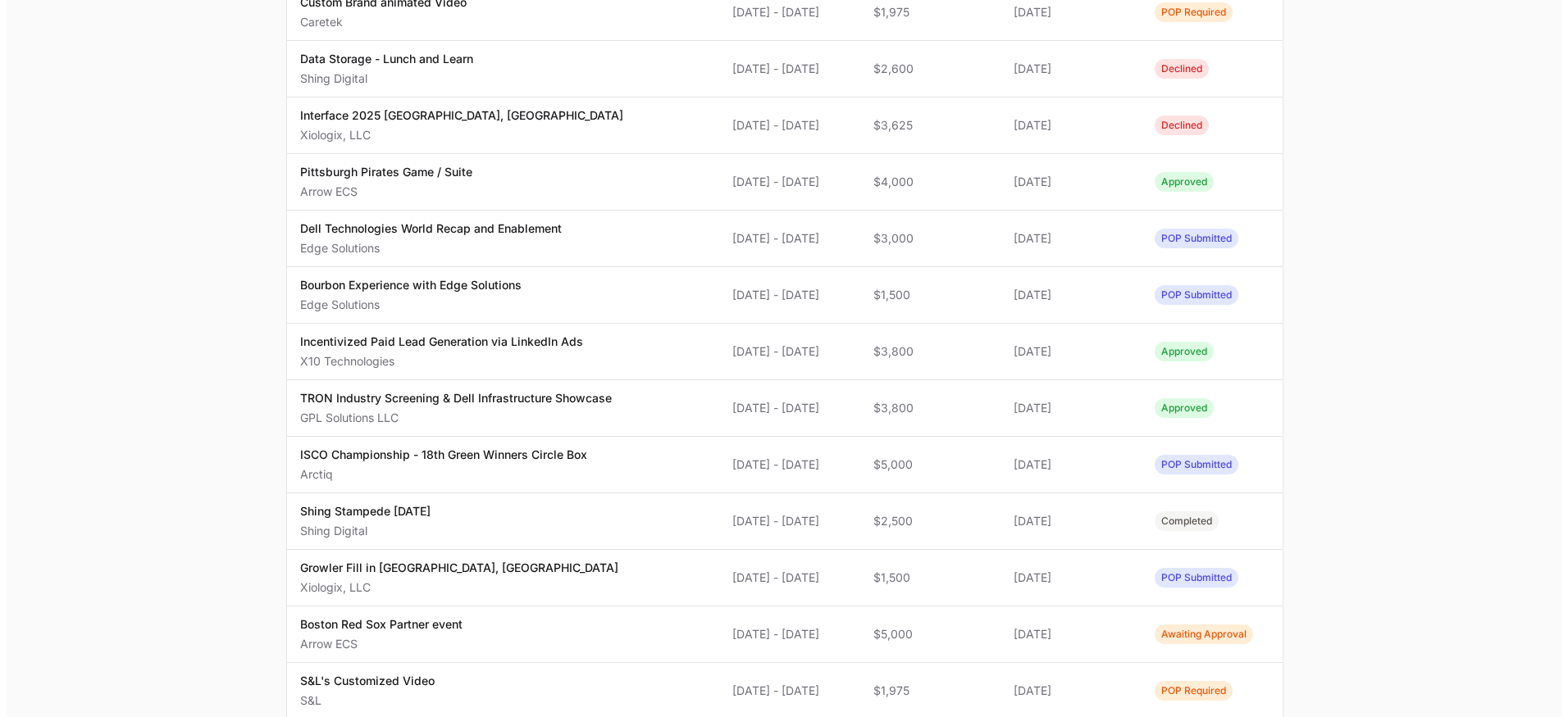
scroll to position [655, 0]
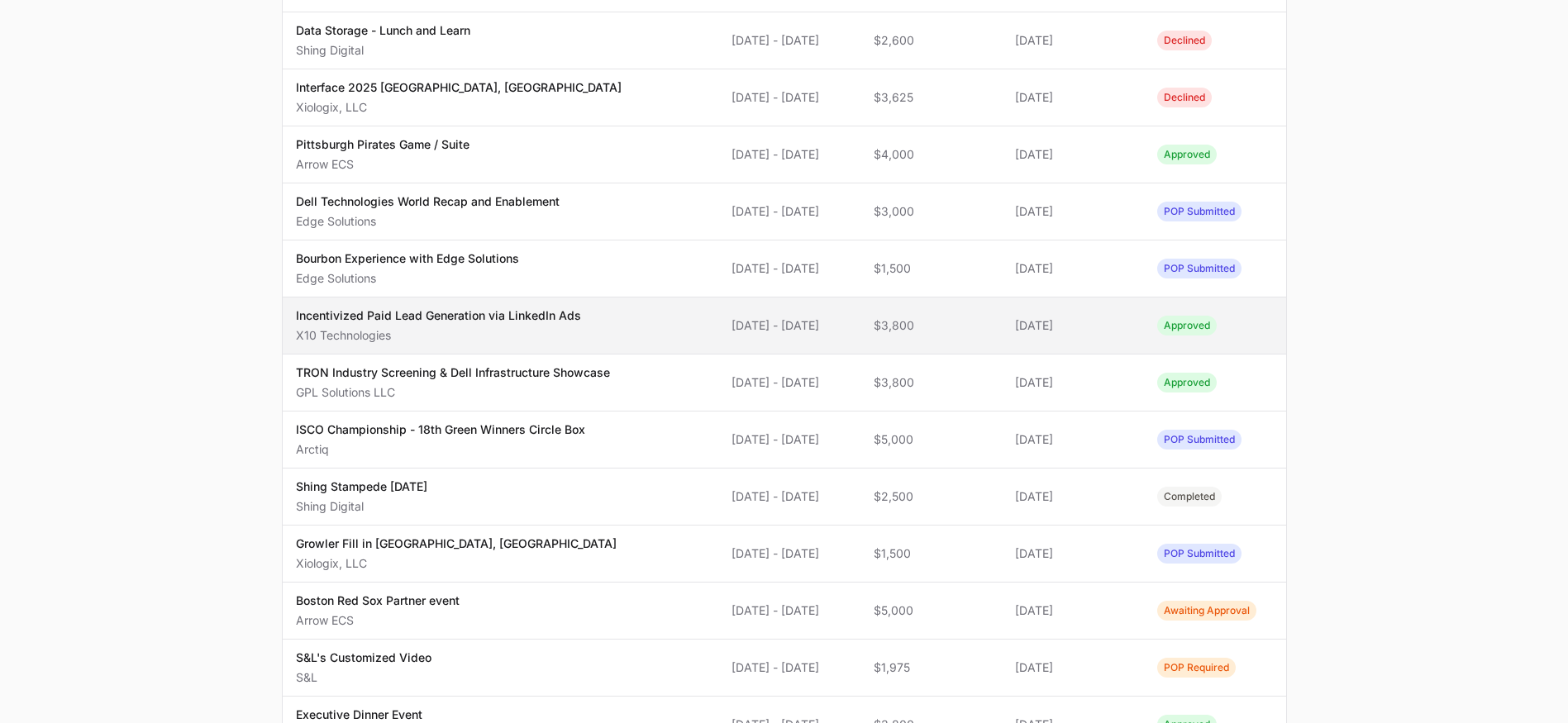
click at [650, 319] on span "Incentivized Paid Lead Generation via LinkedIn Ads X10 Technologies" at bounding box center [501, 326] width 410 height 37
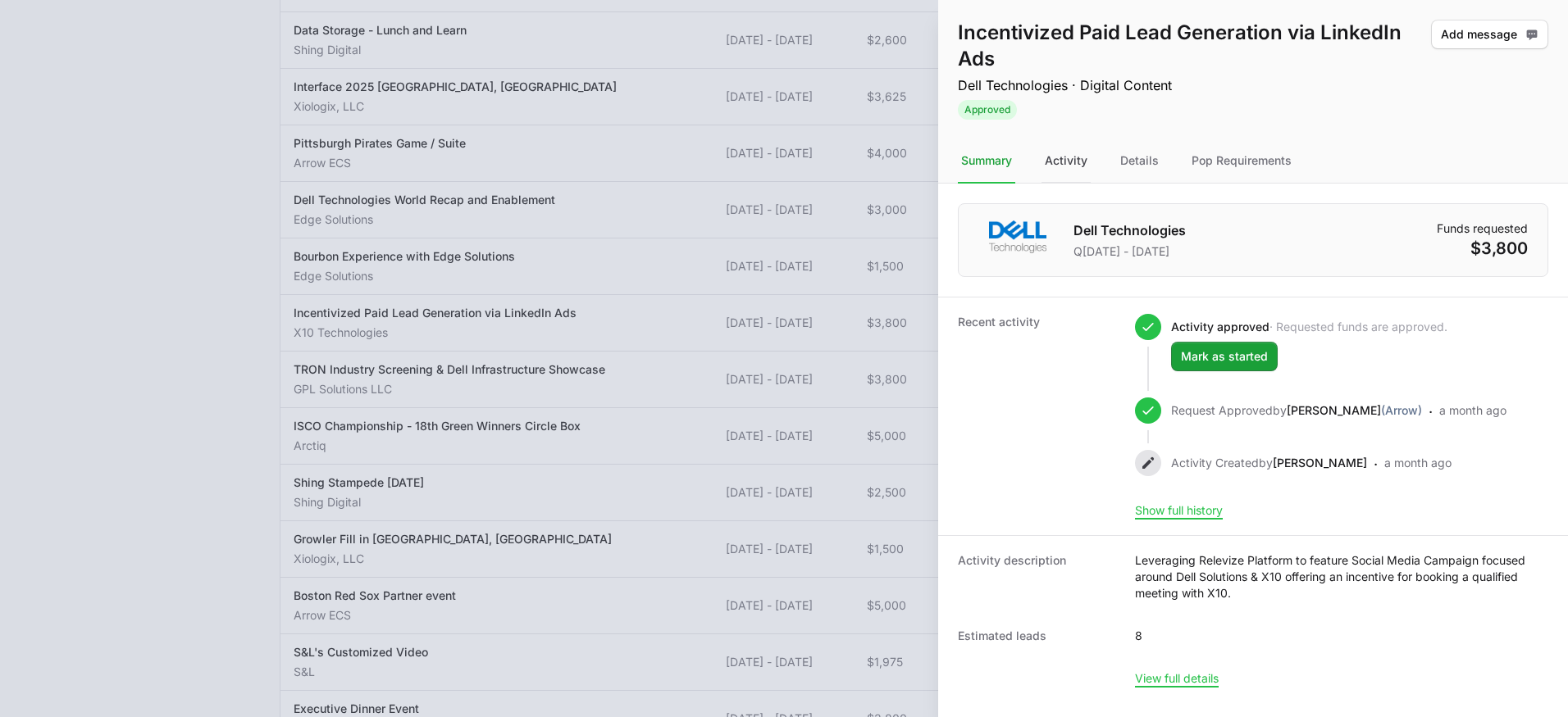
click at [1044, 158] on div "Activity" at bounding box center [1065, 161] width 49 height 44
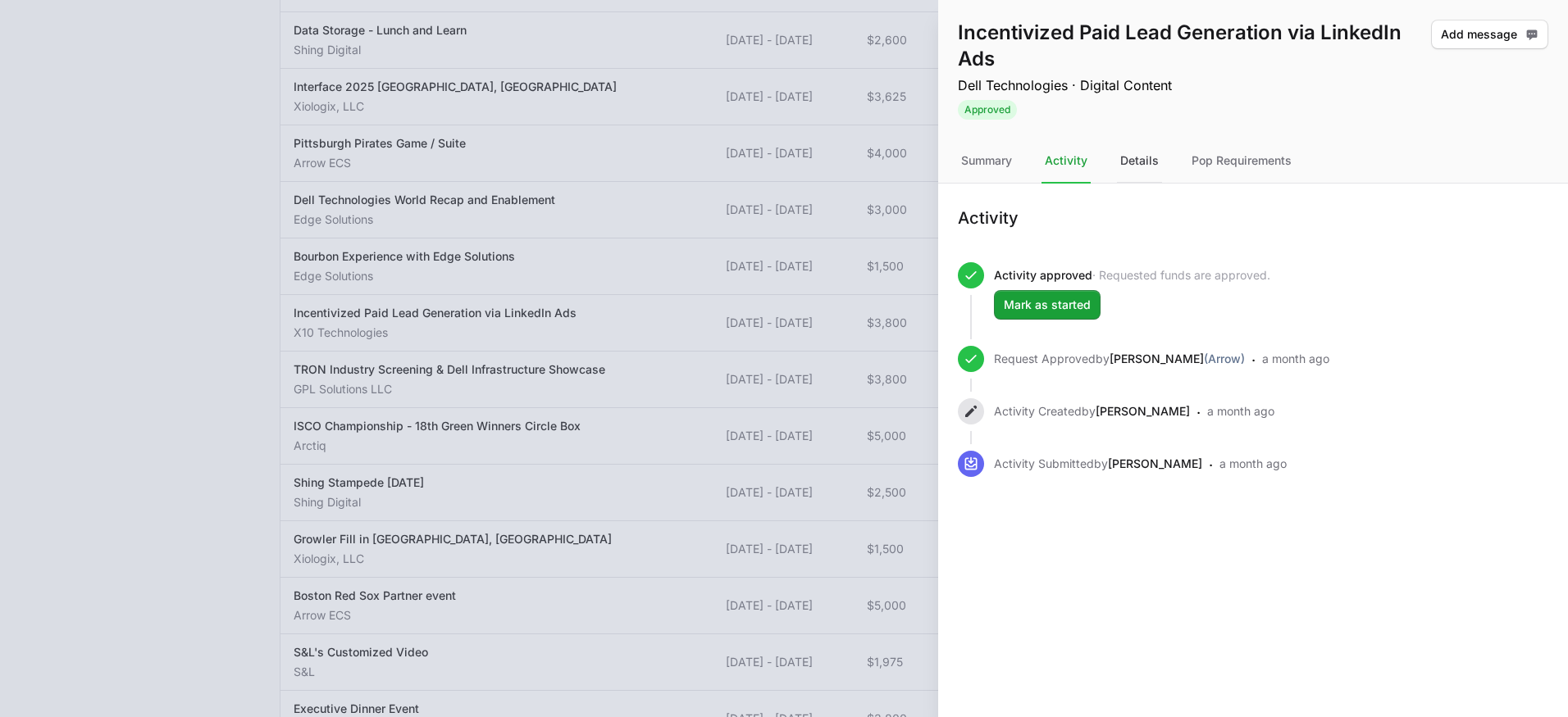
click at [1143, 161] on div "Details" at bounding box center [1139, 161] width 45 height 44
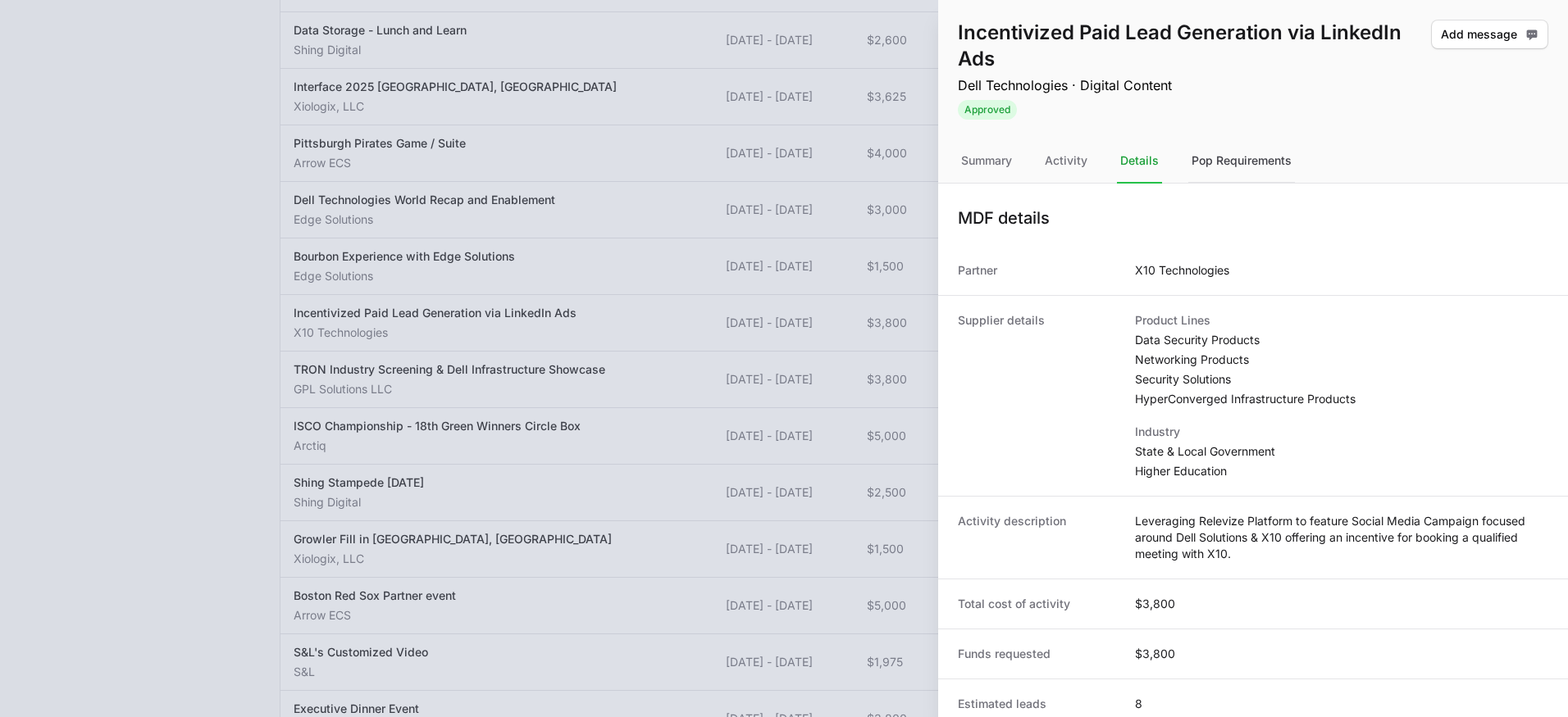
click at [1257, 165] on div "Pop Requirements" at bounding box center [1241, 161] width 107 height 44
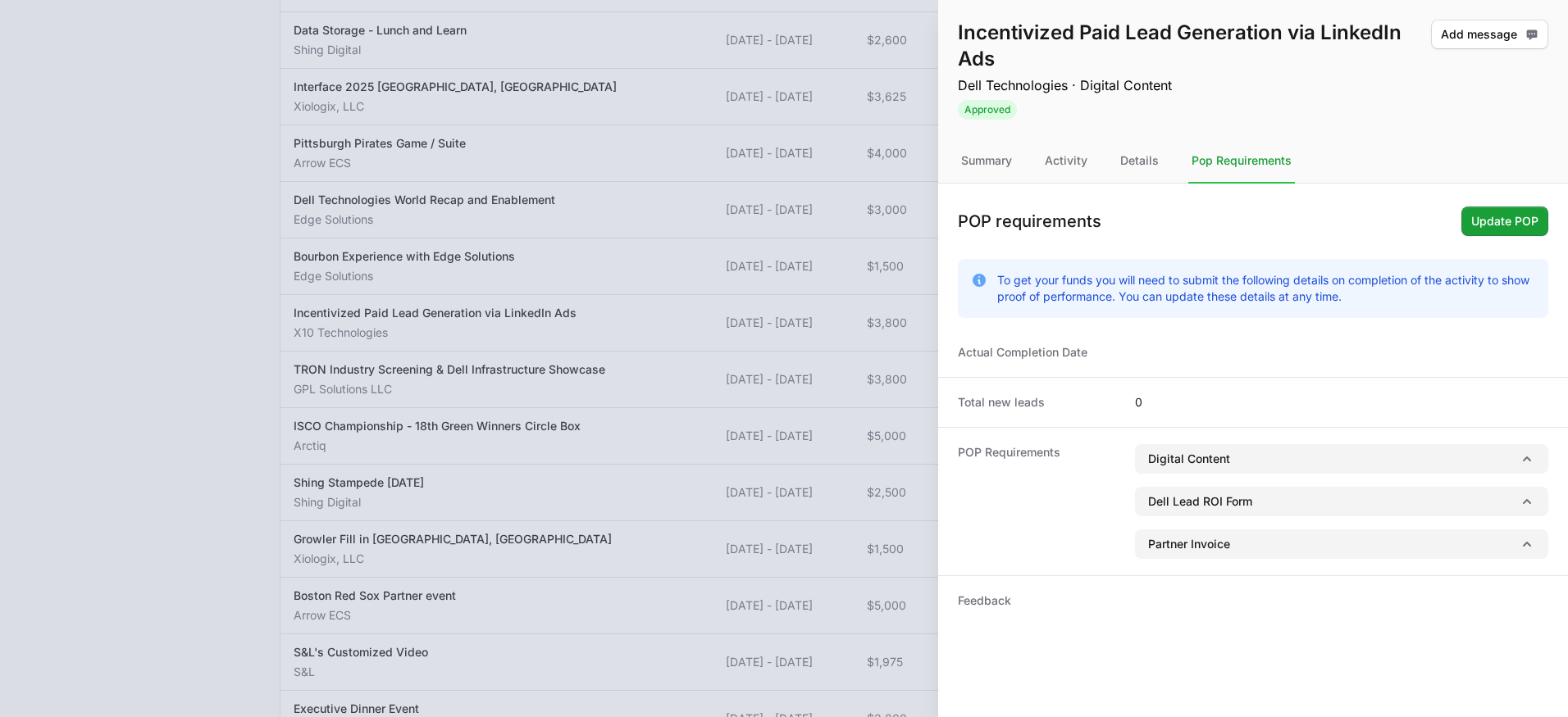
click at [754, 153] on div at bounding box center [784, 358] width 1568 height 717
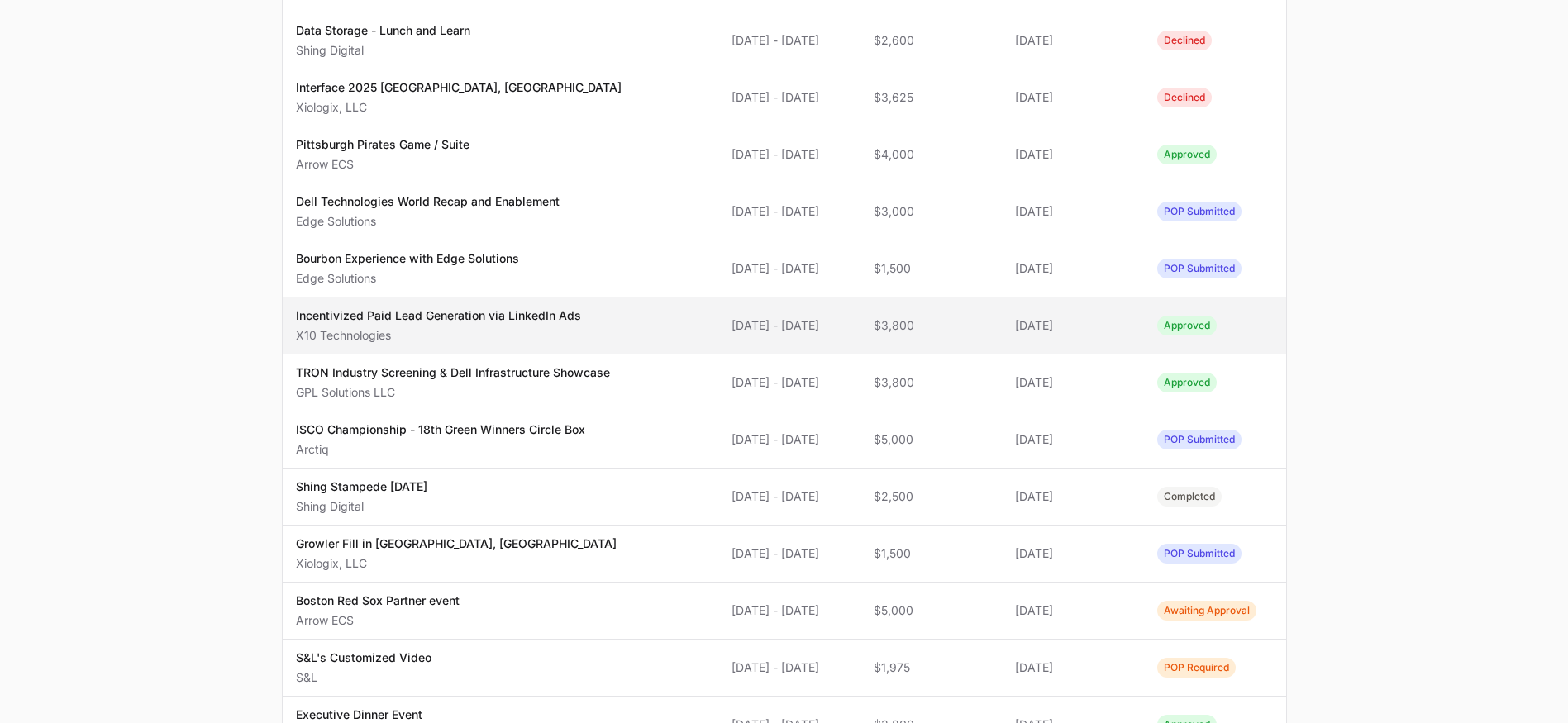
click at [995, 336] on td "Funds Requested $3,800" at bounding box center [932, 326] width 142 height 57
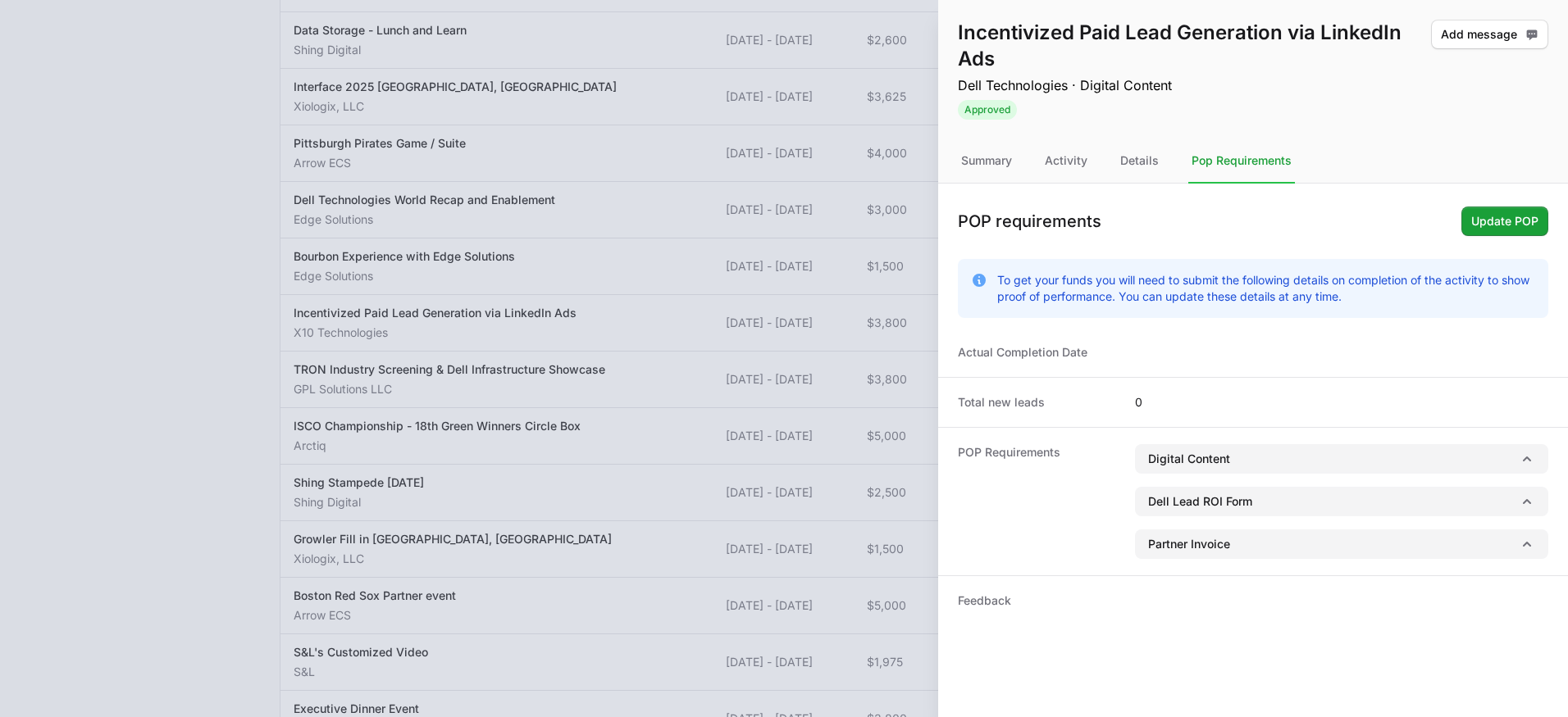
click at [1098, 153] on nav "Summary Activity Details Pop Requirements" at bounding box center [1252, 161] width 629 height 44
click at [1078, 155] on div "Activity" at bounding box center [1065, 161] width 49 height 44
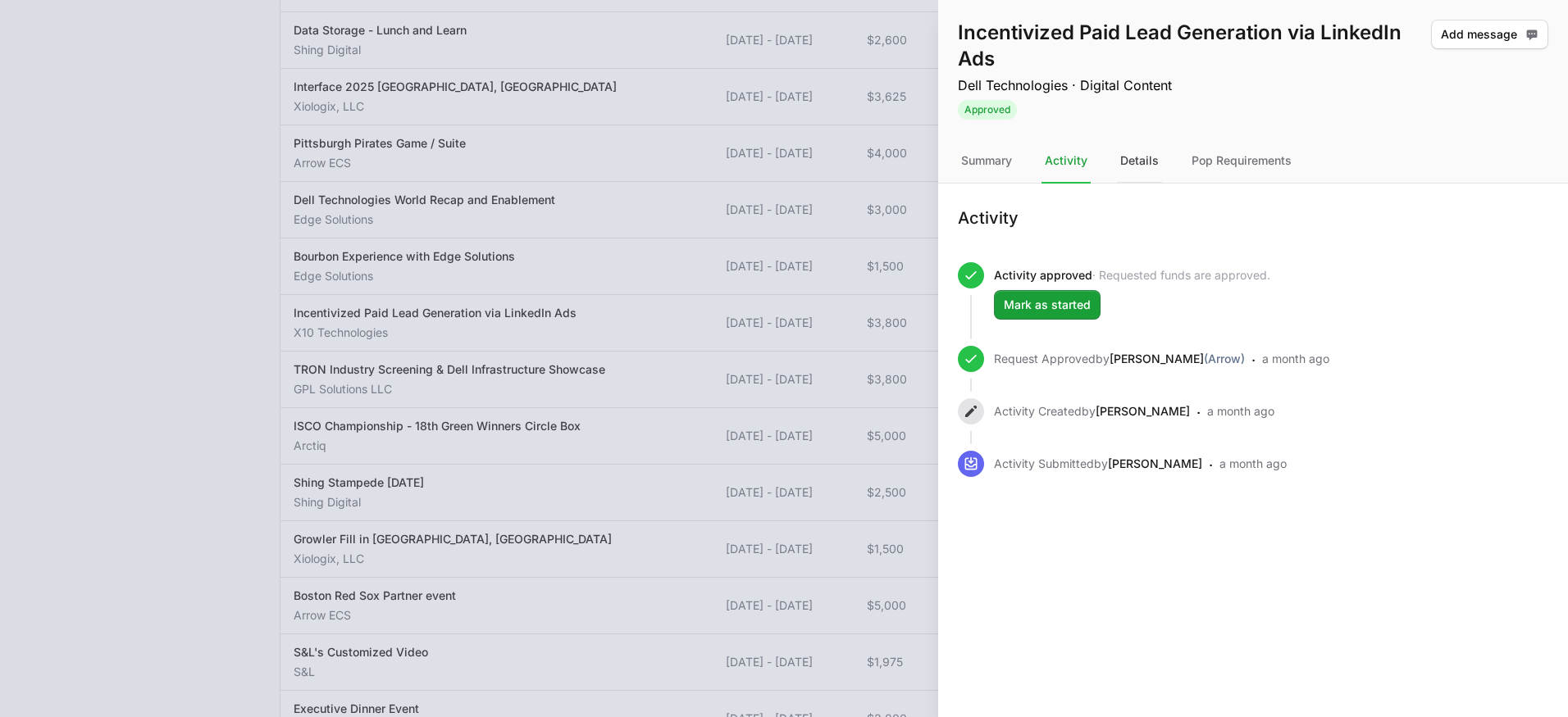
click at [1156, 155] on div "Details" at bounding box center [1139, 161] width 45 height 44
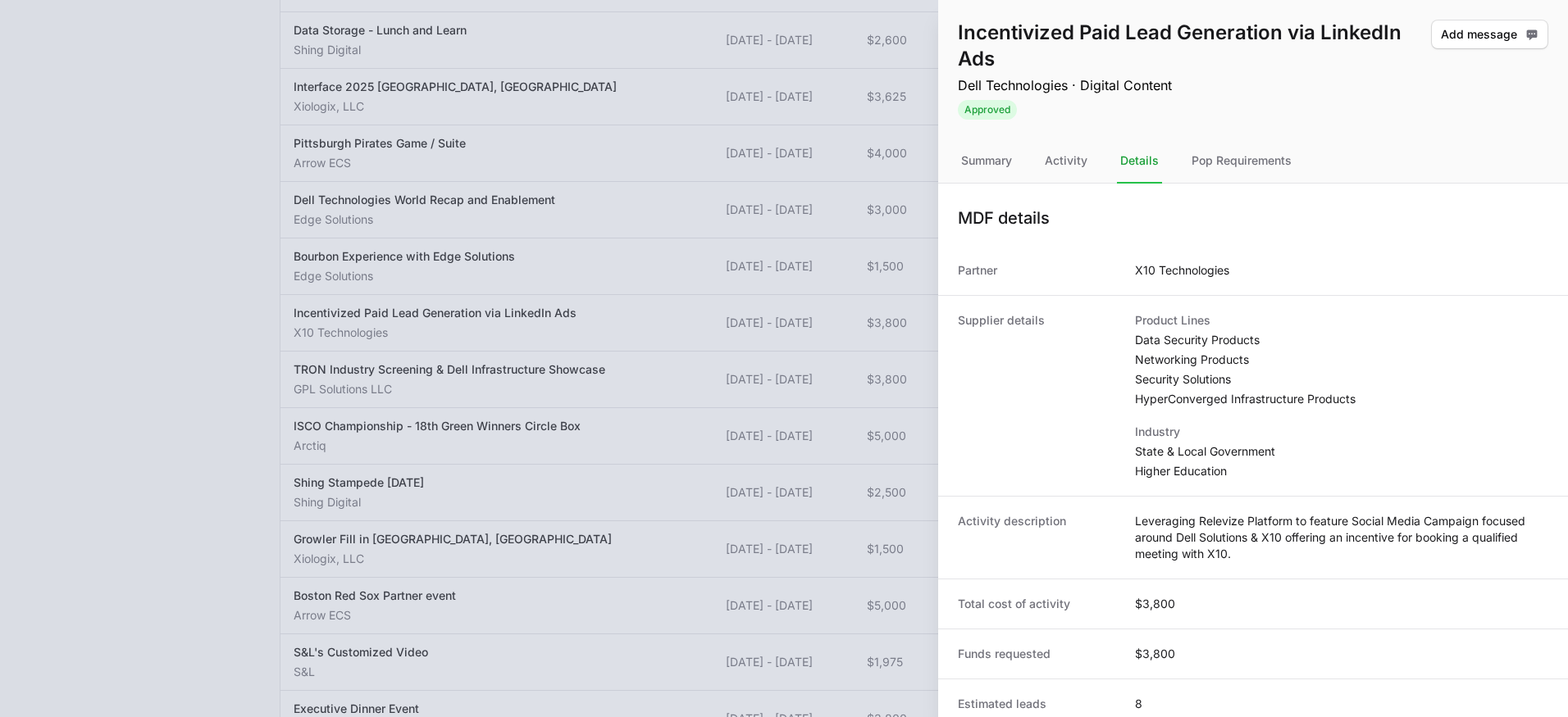
click at [783, 136] on div at bounding box center [784, 358] width 1568 height 717
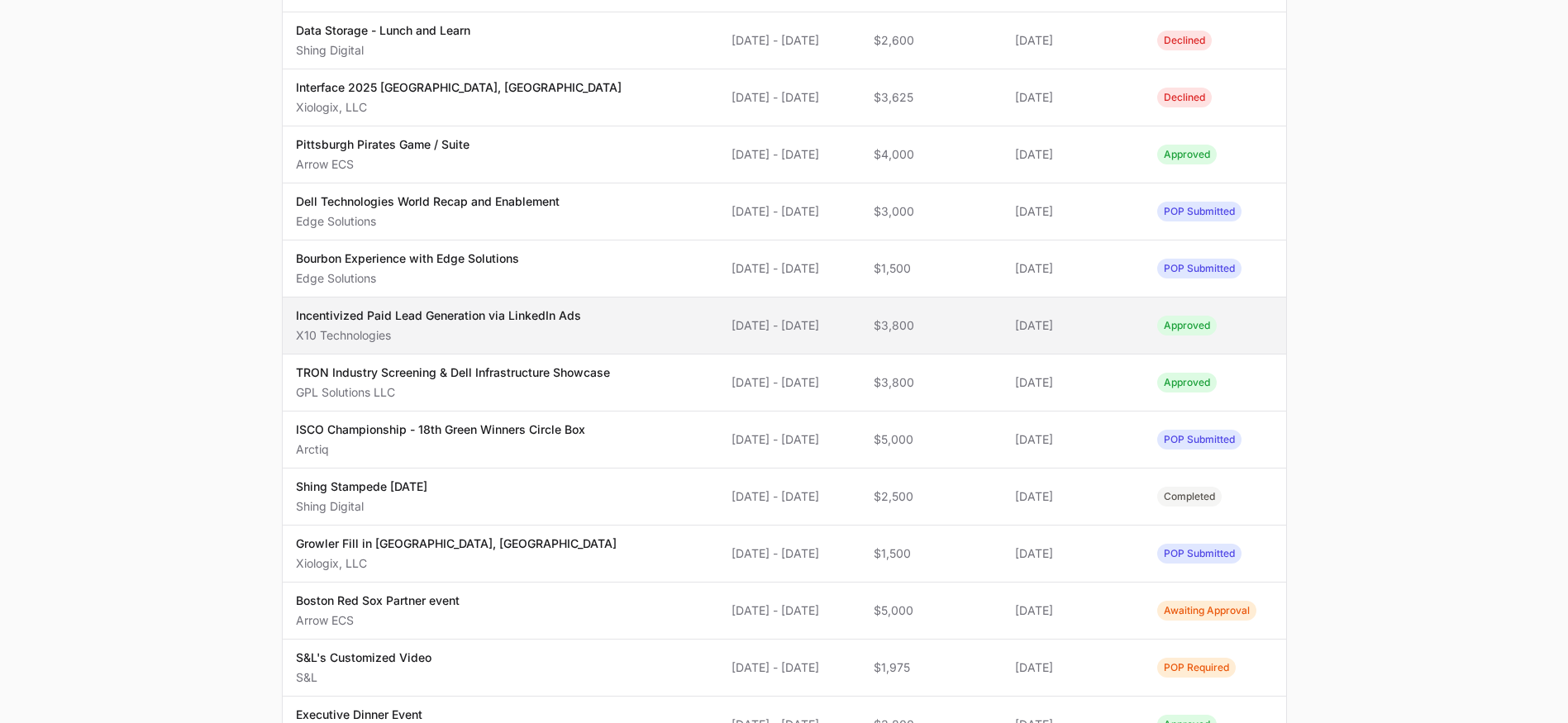
click at [602, 337] on span "Incentivized Paid Lead Generation via LinkedIn Ads X10 Technologies" at bounding box center [501, 326] width 410 height 37
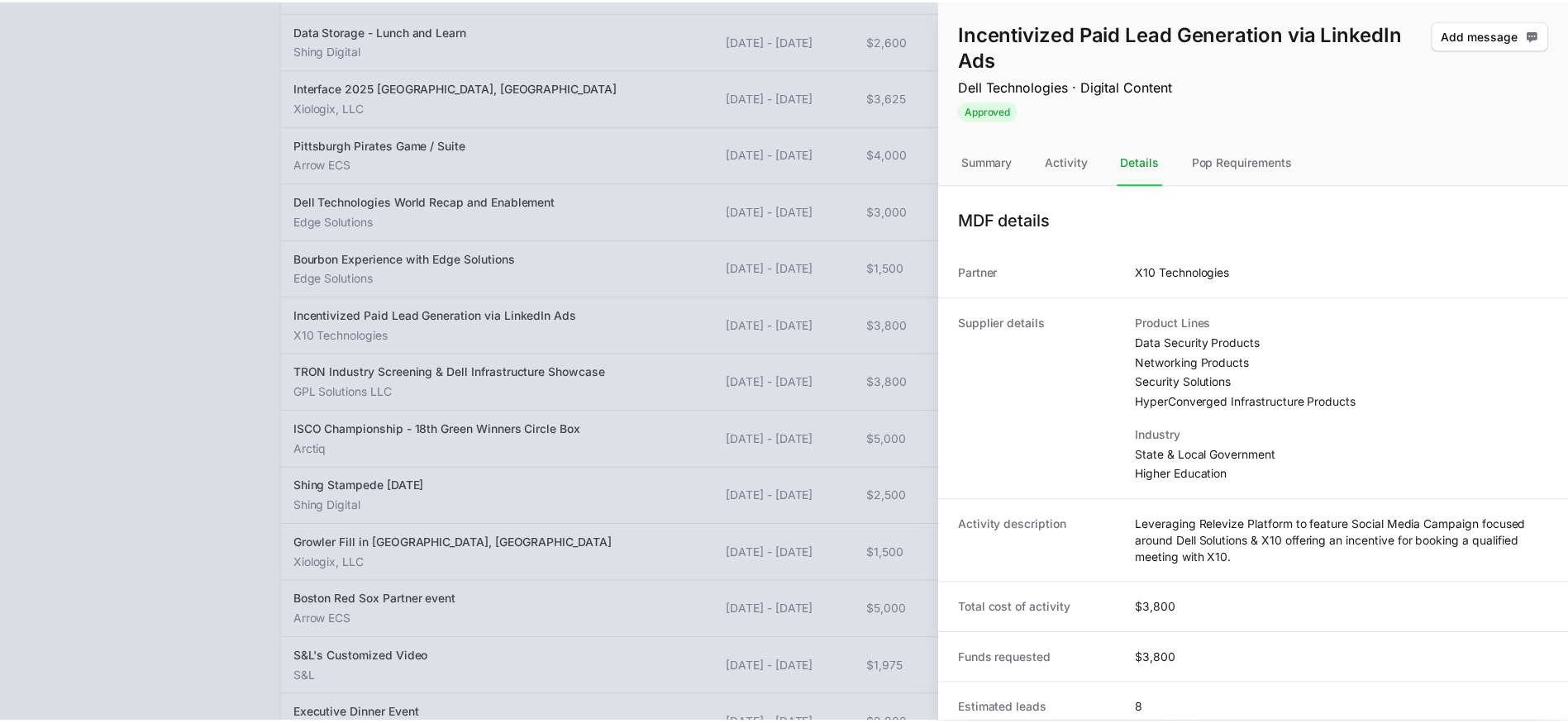
scroll to position [247, 0]
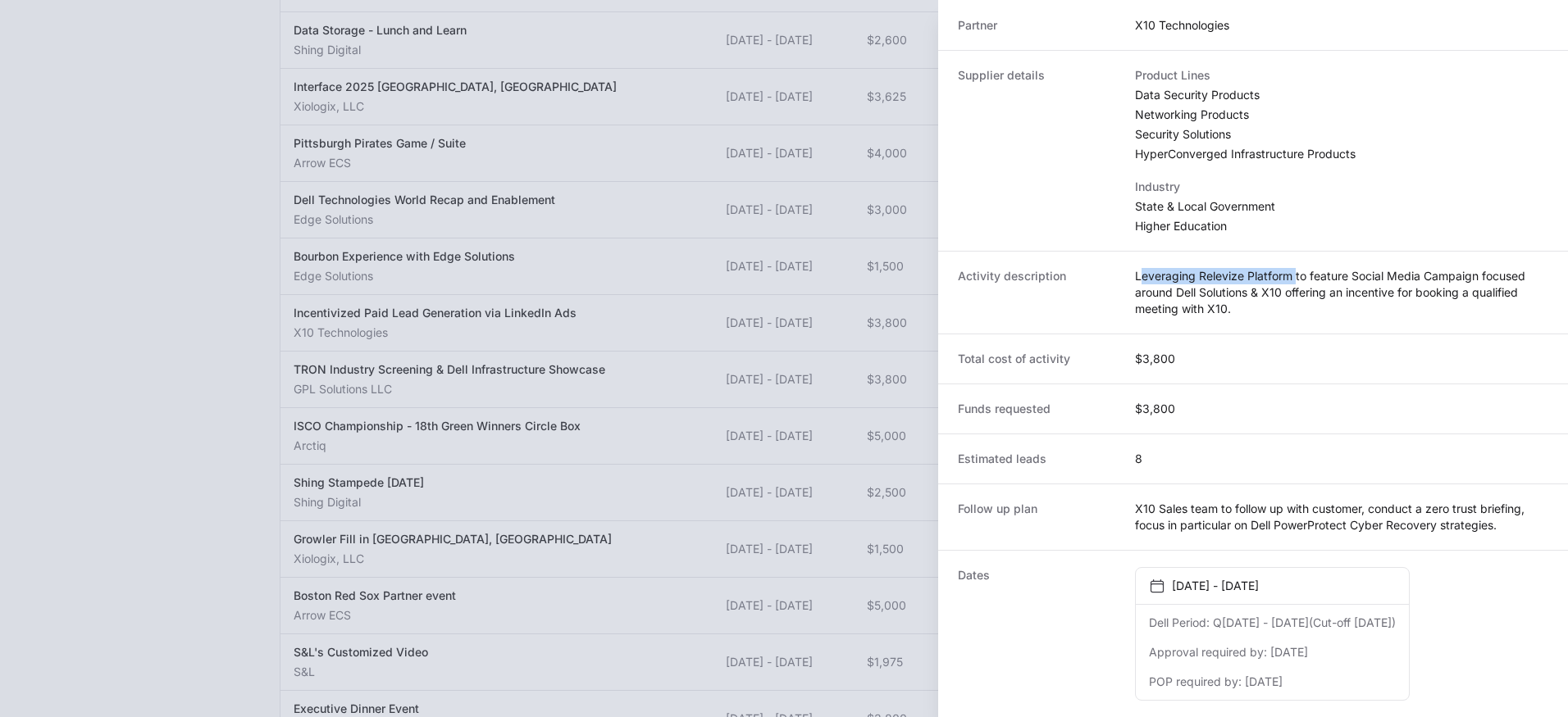
drag, startPoint x: 1143, startPoint y: 280, endPoint x: 1296, endPoint y: 277, distance: 153.0
click at [1296, 277] on dd "Leveraging Relevize Platform to feature Social Media Campaign focused around De…" at bounding box center [1341, 293] width 413 height 49
drag, startPoint x: 1294, startPoint y: 275, endPoint x: 1128, endPoint y: 282, distance: 166.1
click at [1128, 282] on div "Activity description Leveraging Relevize Platform to feature Social Media Campa…" at bounding box center [1252, 292] width 629 height 82
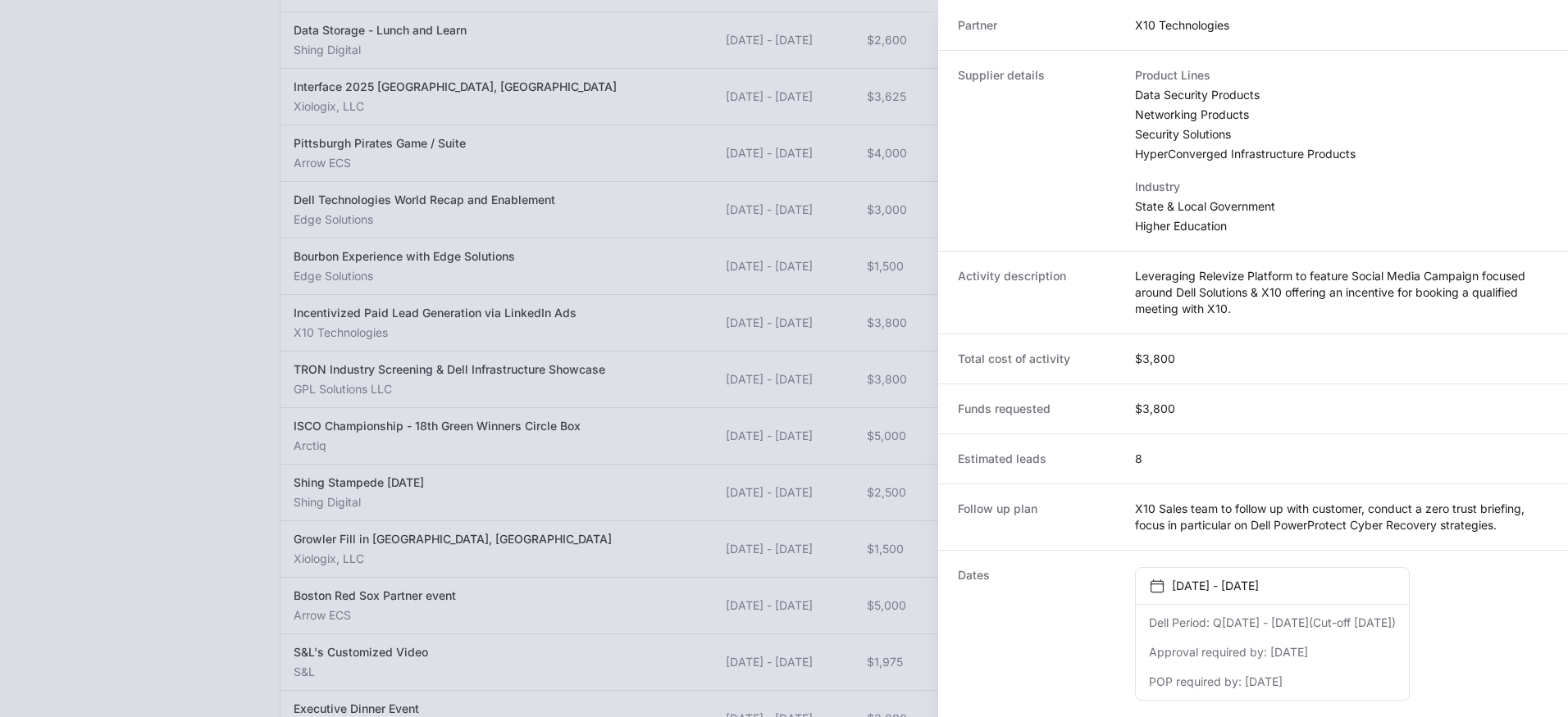
click at [850, 155] on div at bounding box center [784, 358] width 1568 height 717
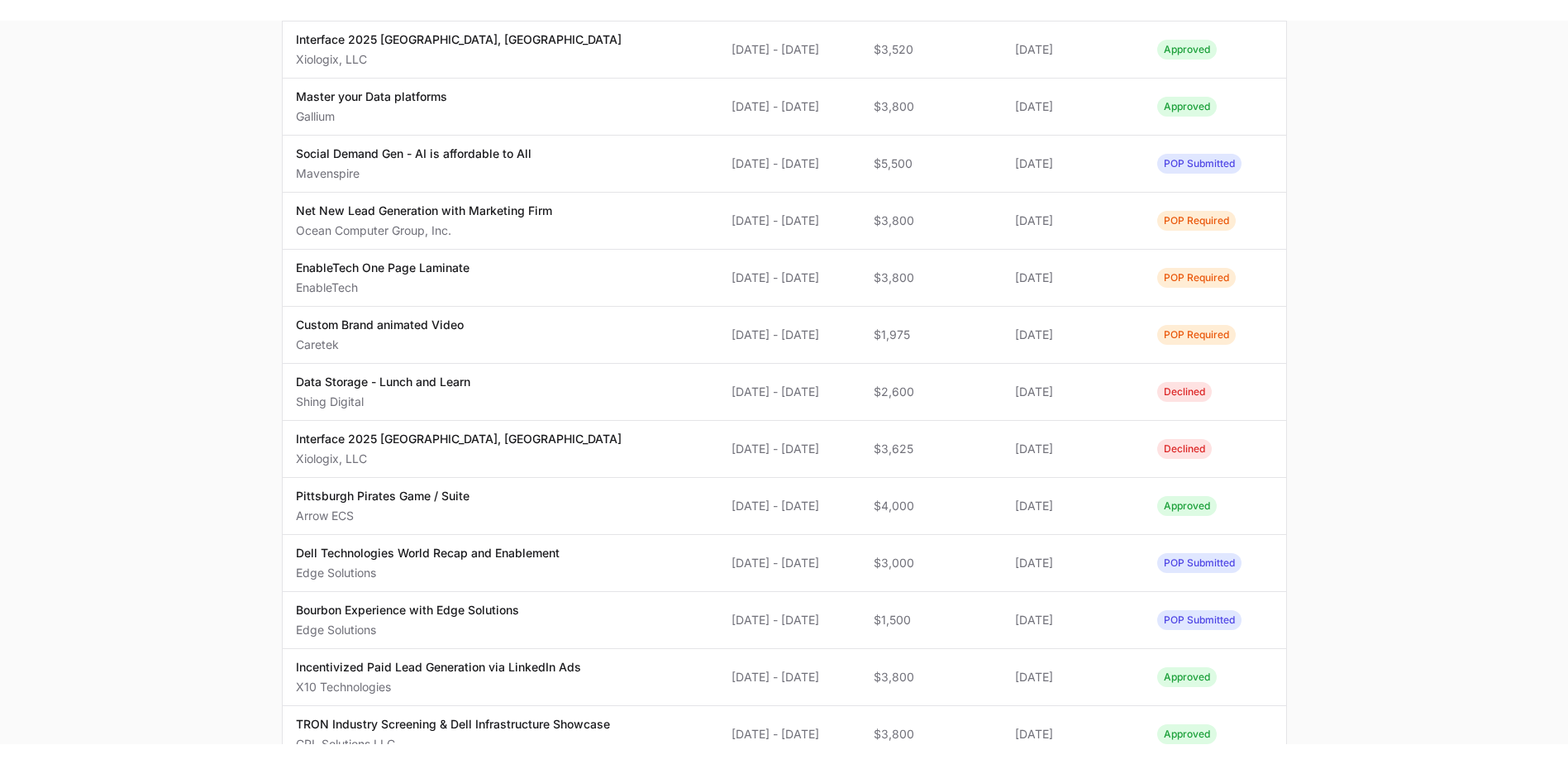
scroll to position [0, 0]
